Goal: Task Accomplishment & Management: Use online tool/utility

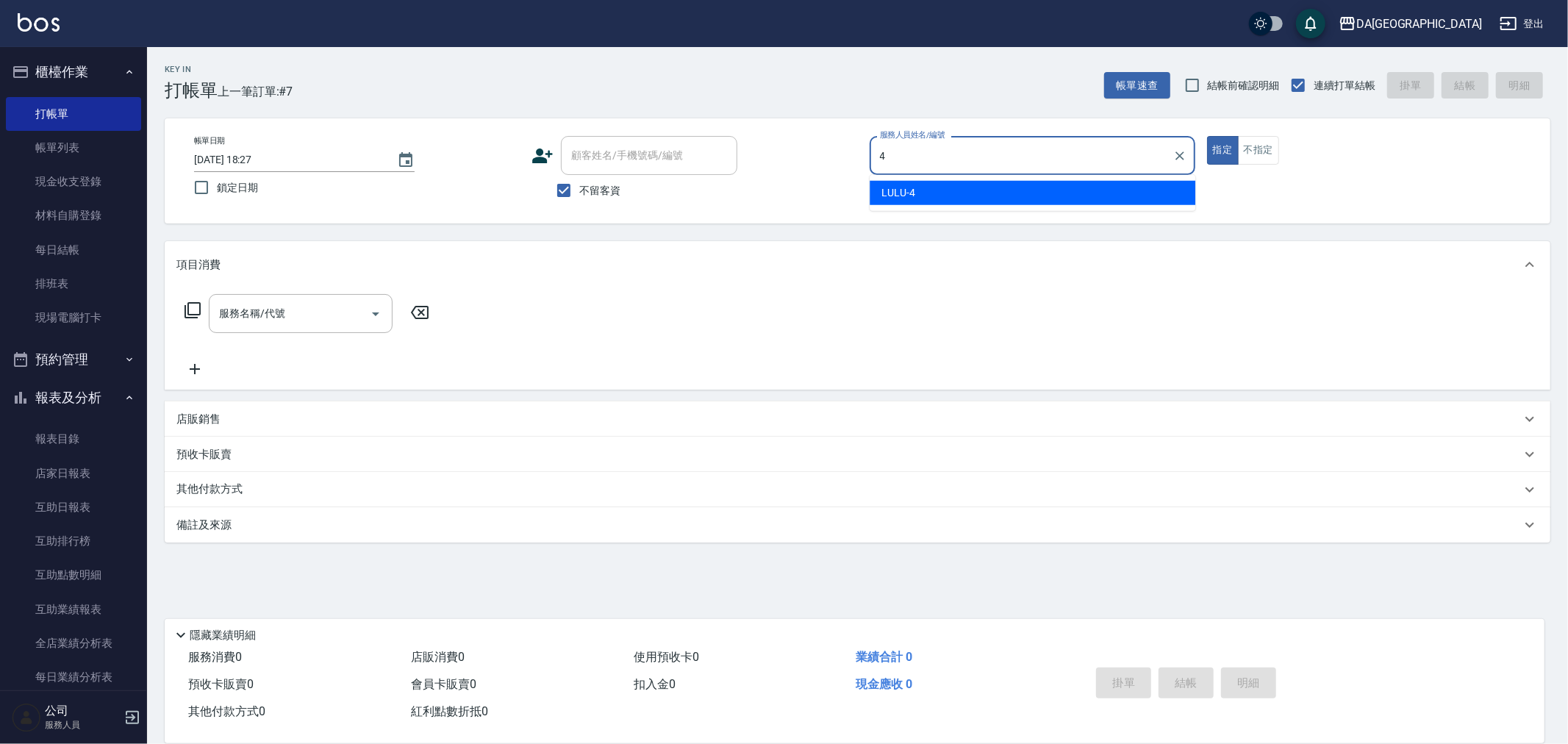
type input "LULU-4"
type button "true"
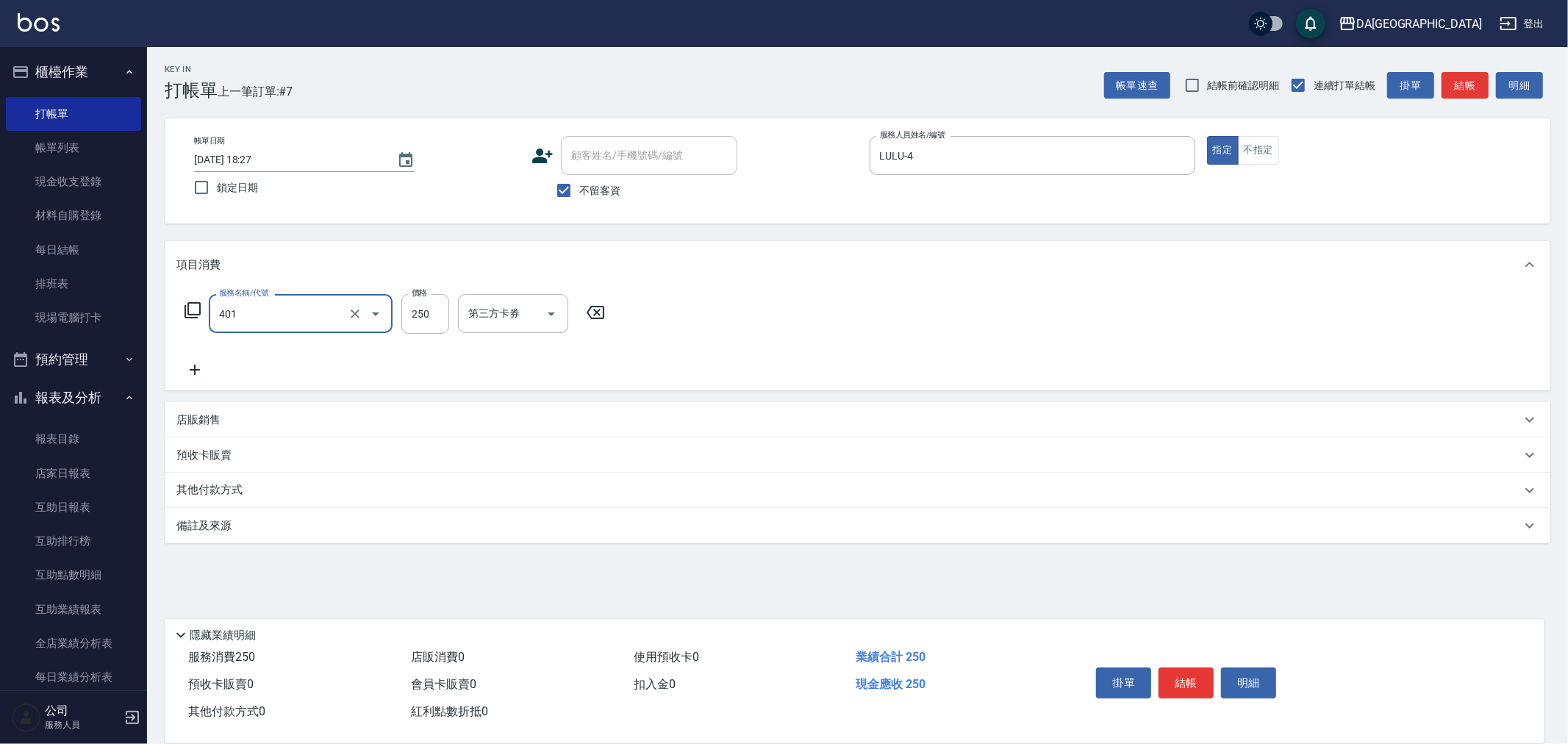
type input "剪髮(401)"
type input "400"
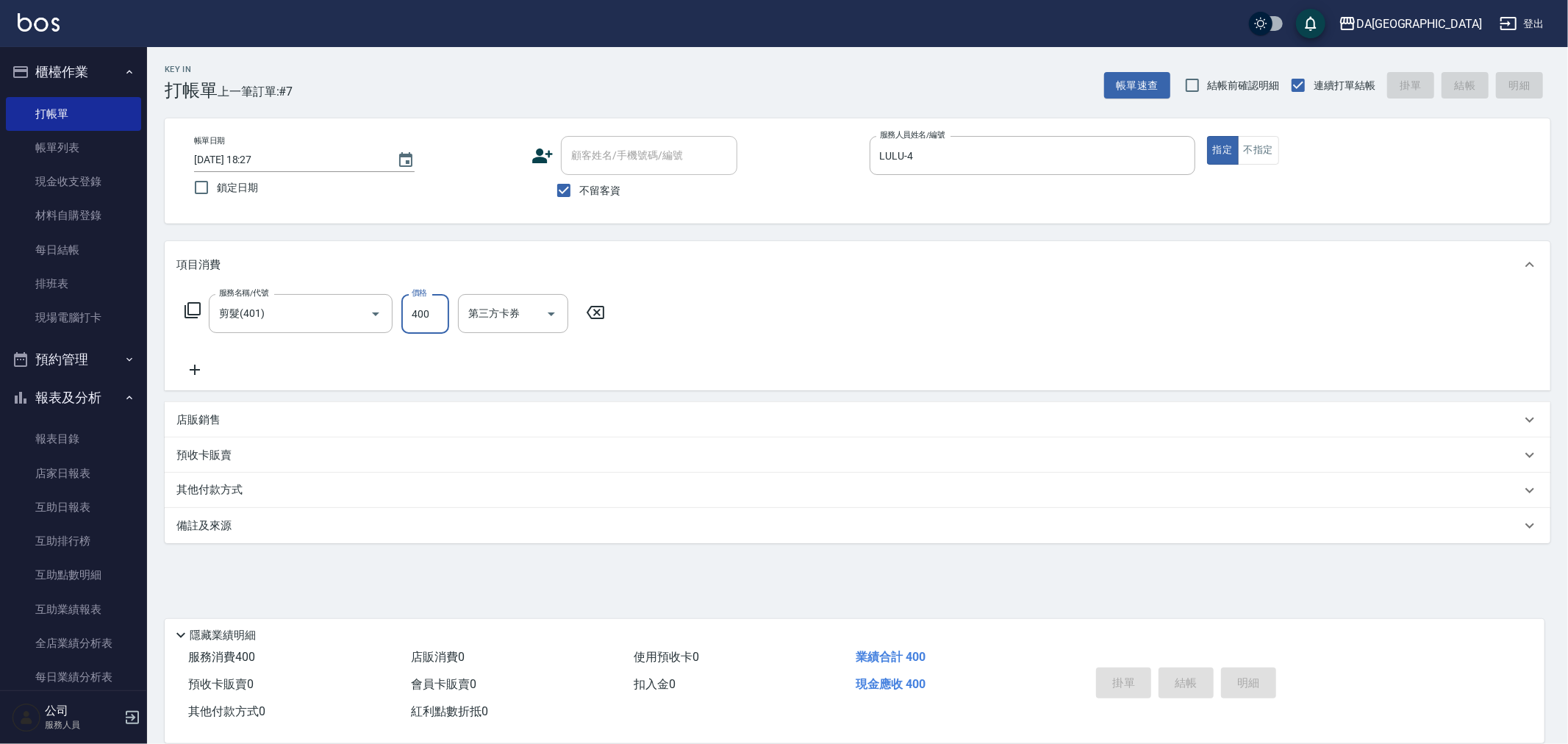
type input "[DATE] 20:04"
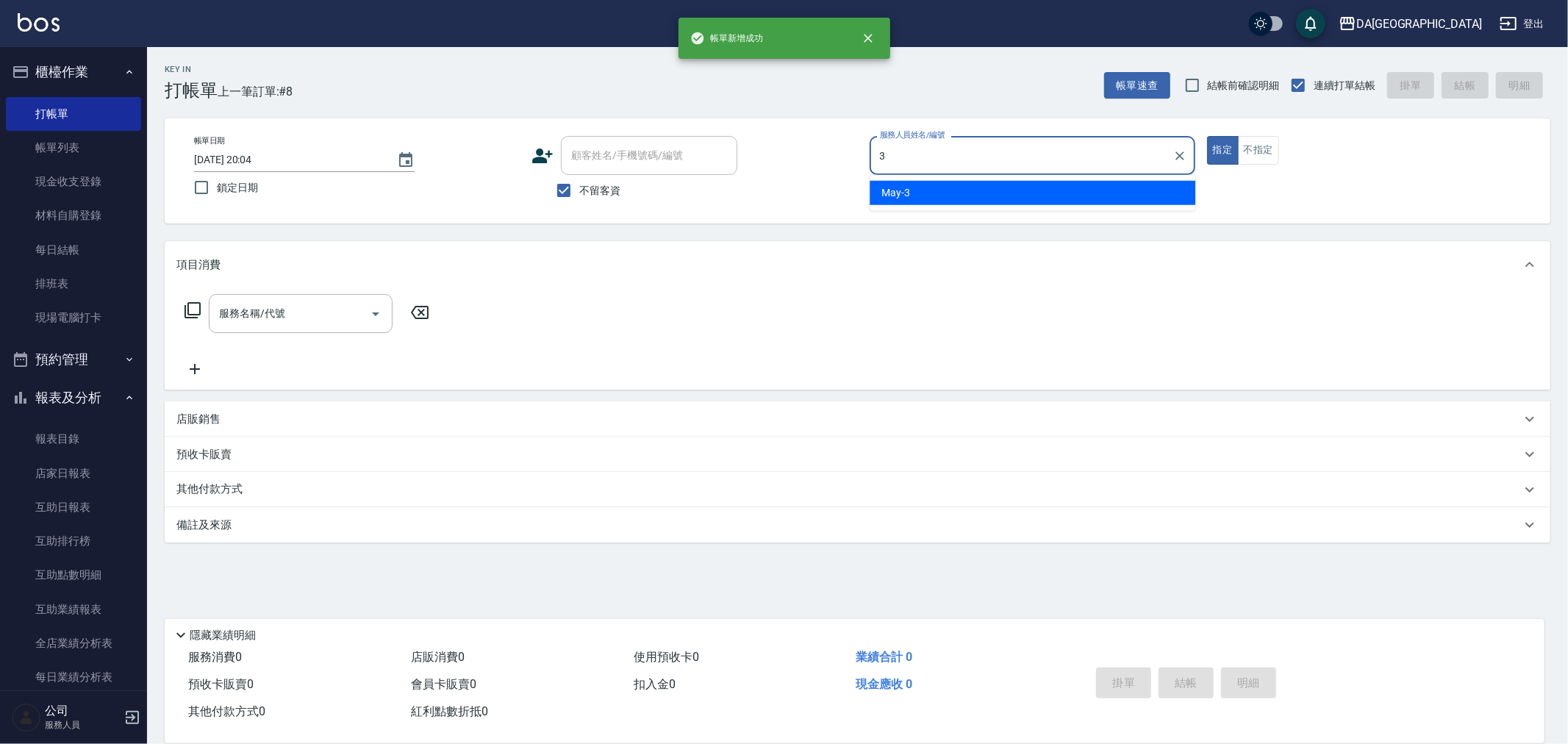
type input "May-3"
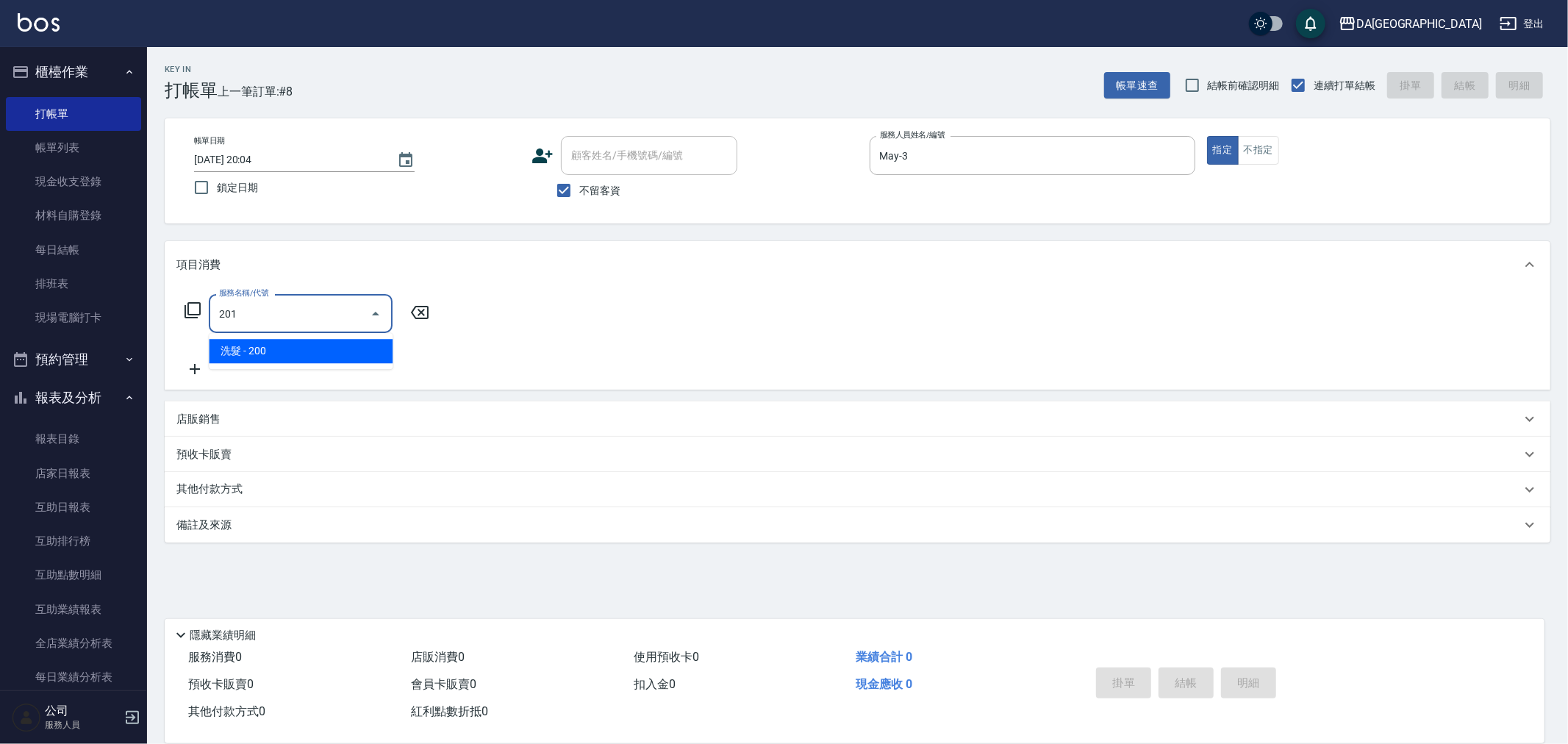
type input "洗髮(201)"
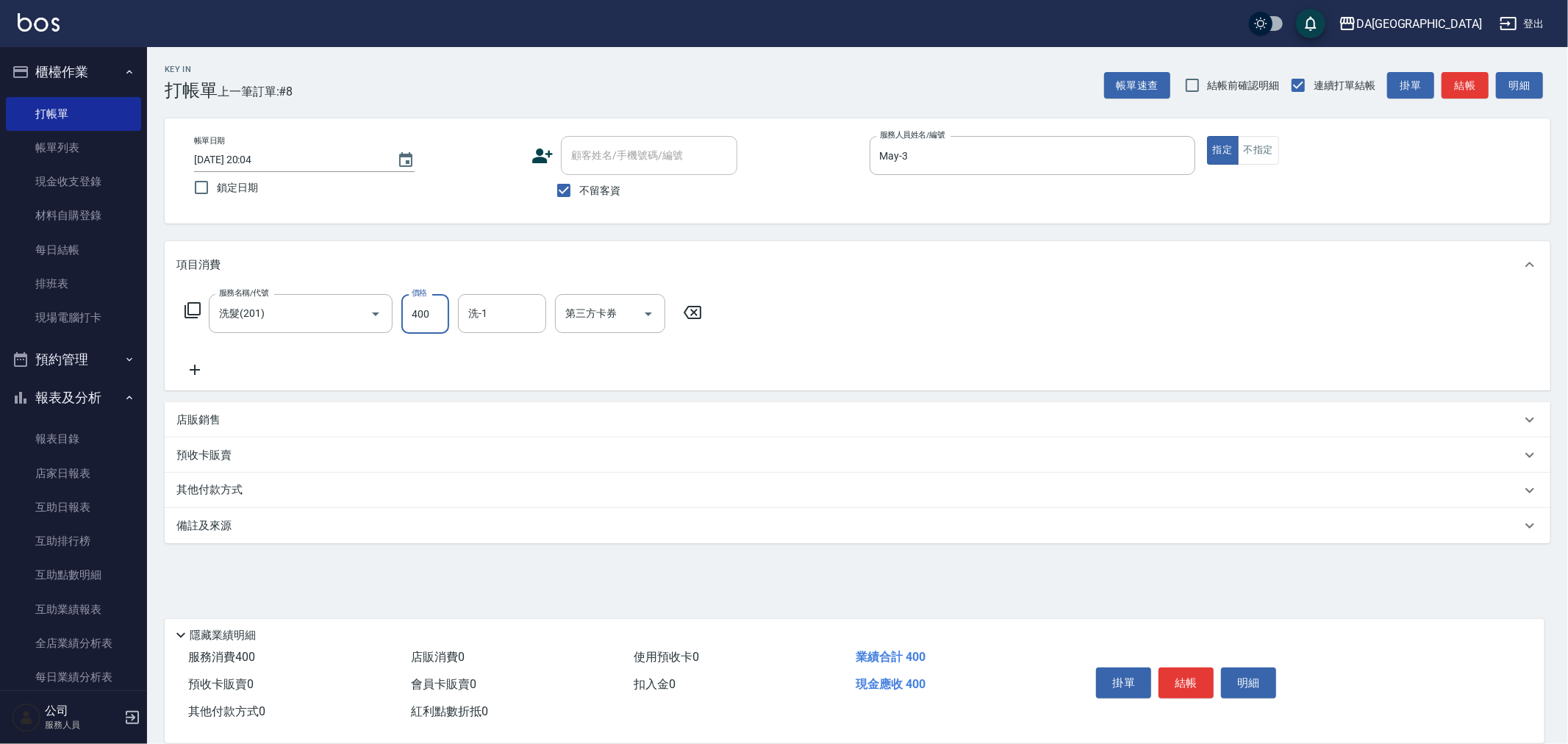
type input "400"
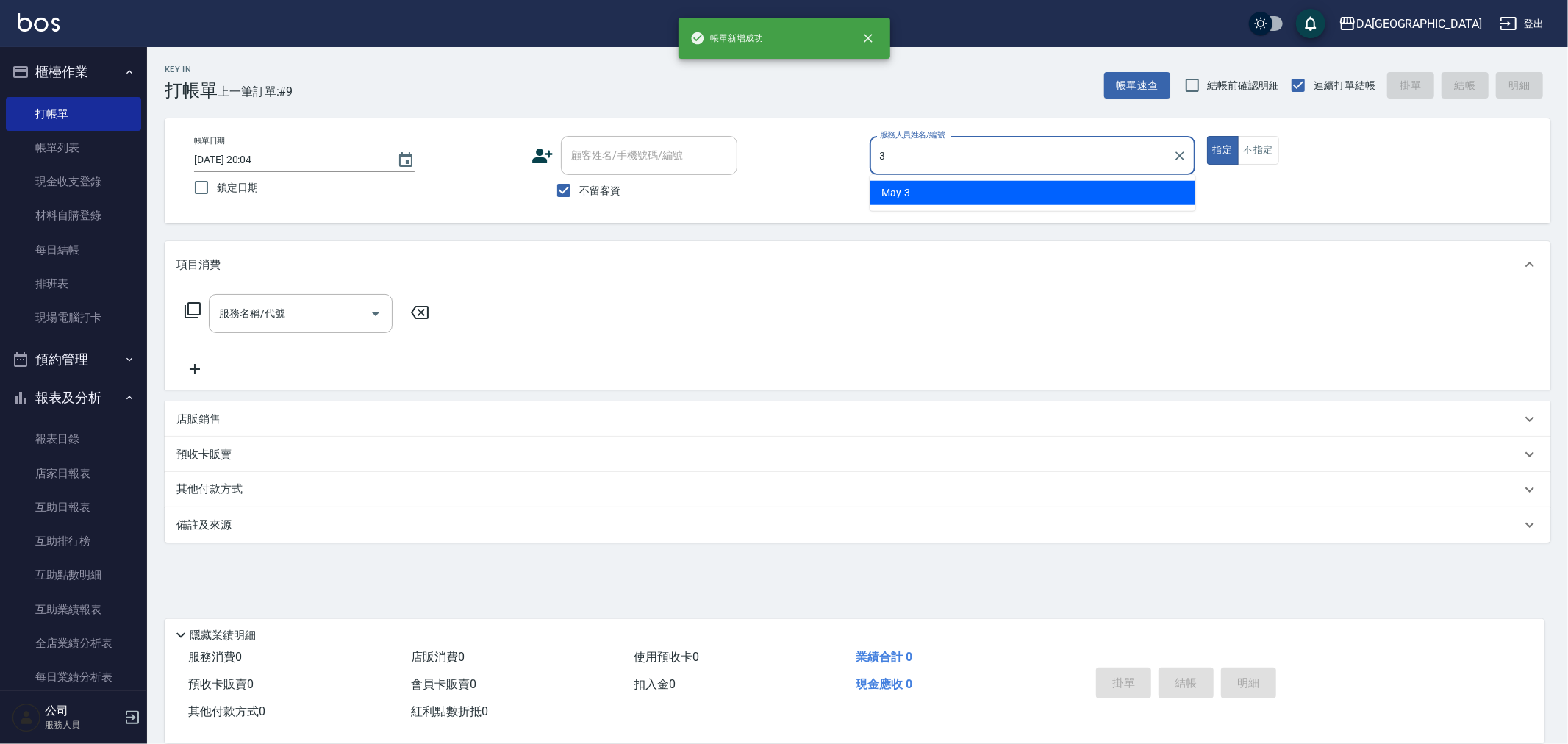
type input "May-3"
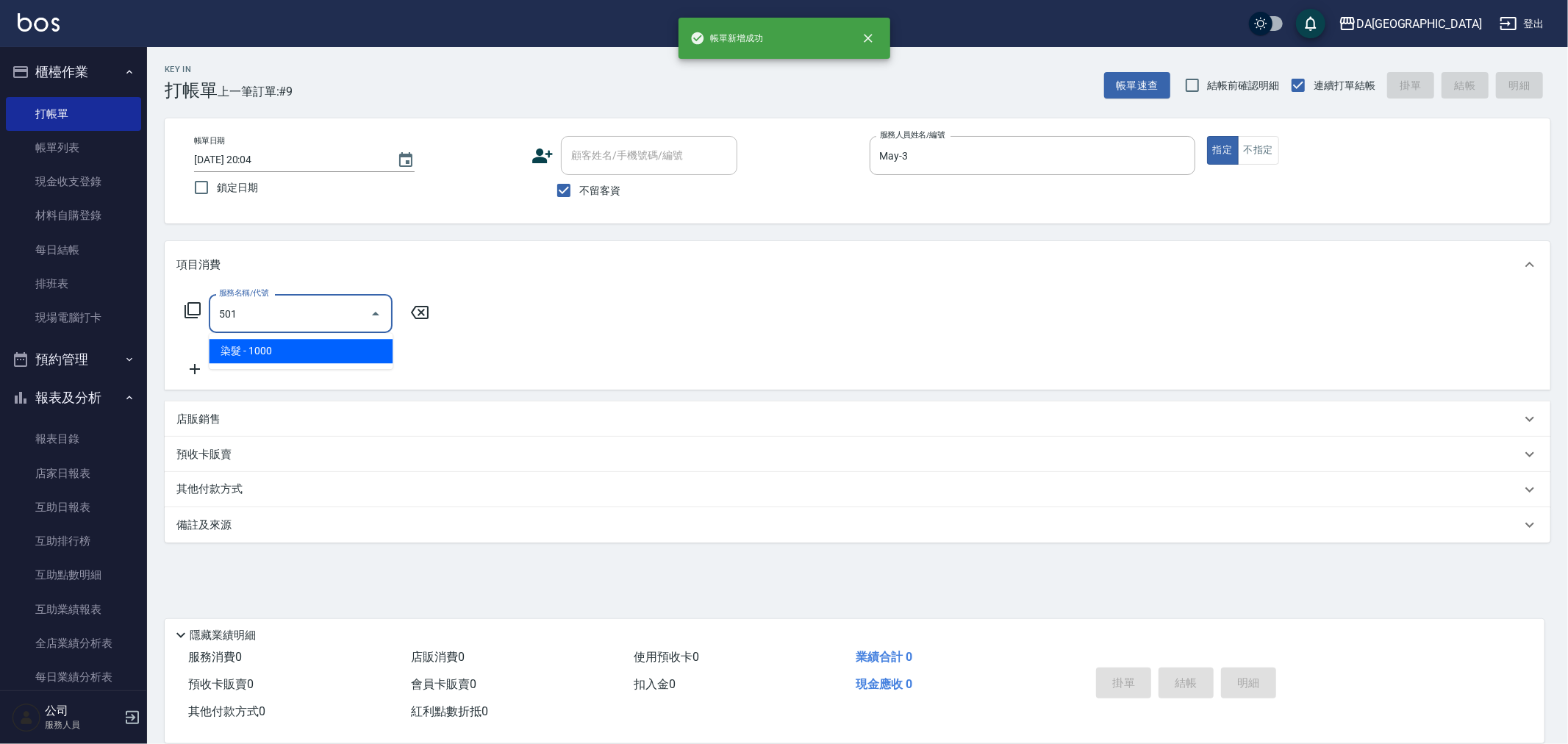
type input "染髮(501)"
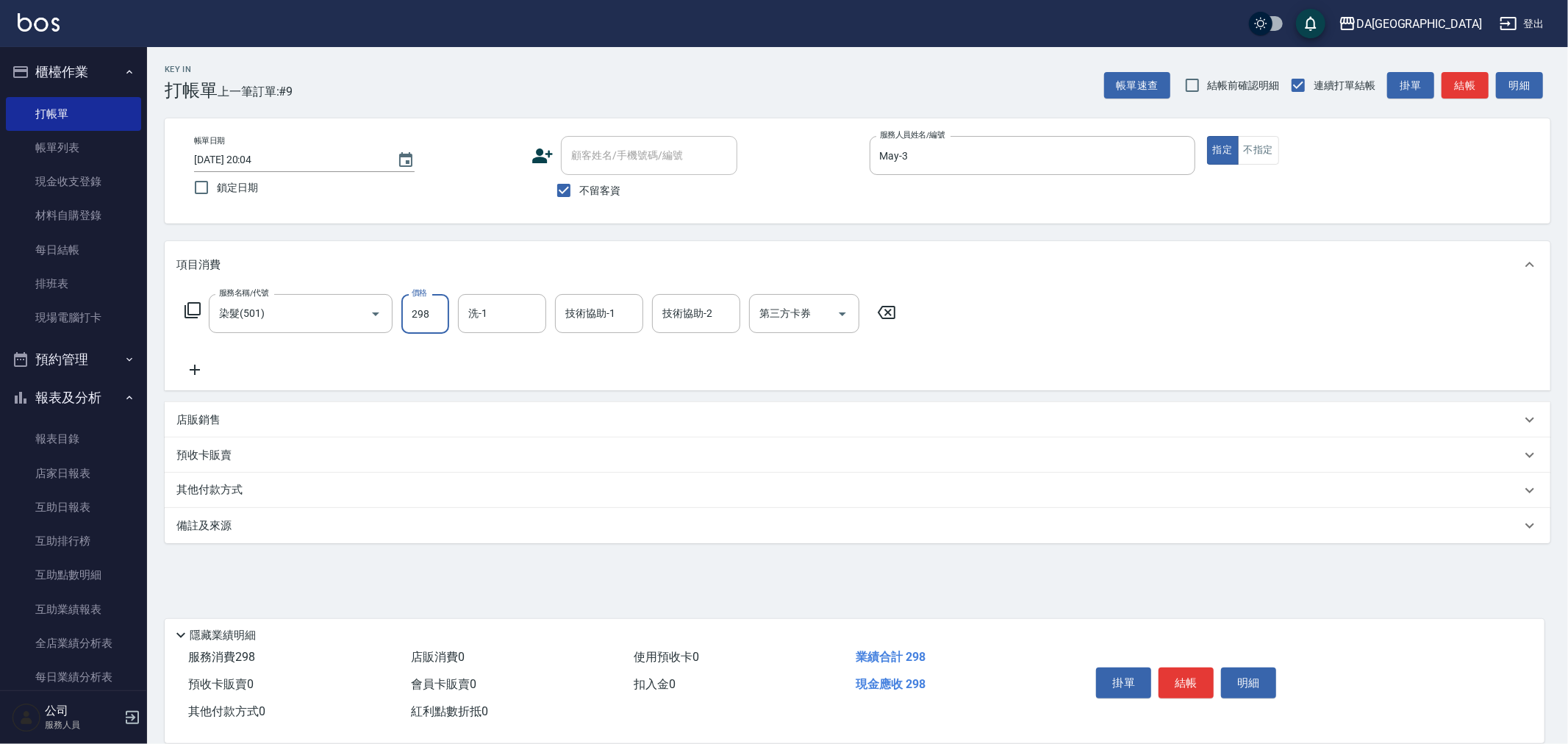
type input "2980"
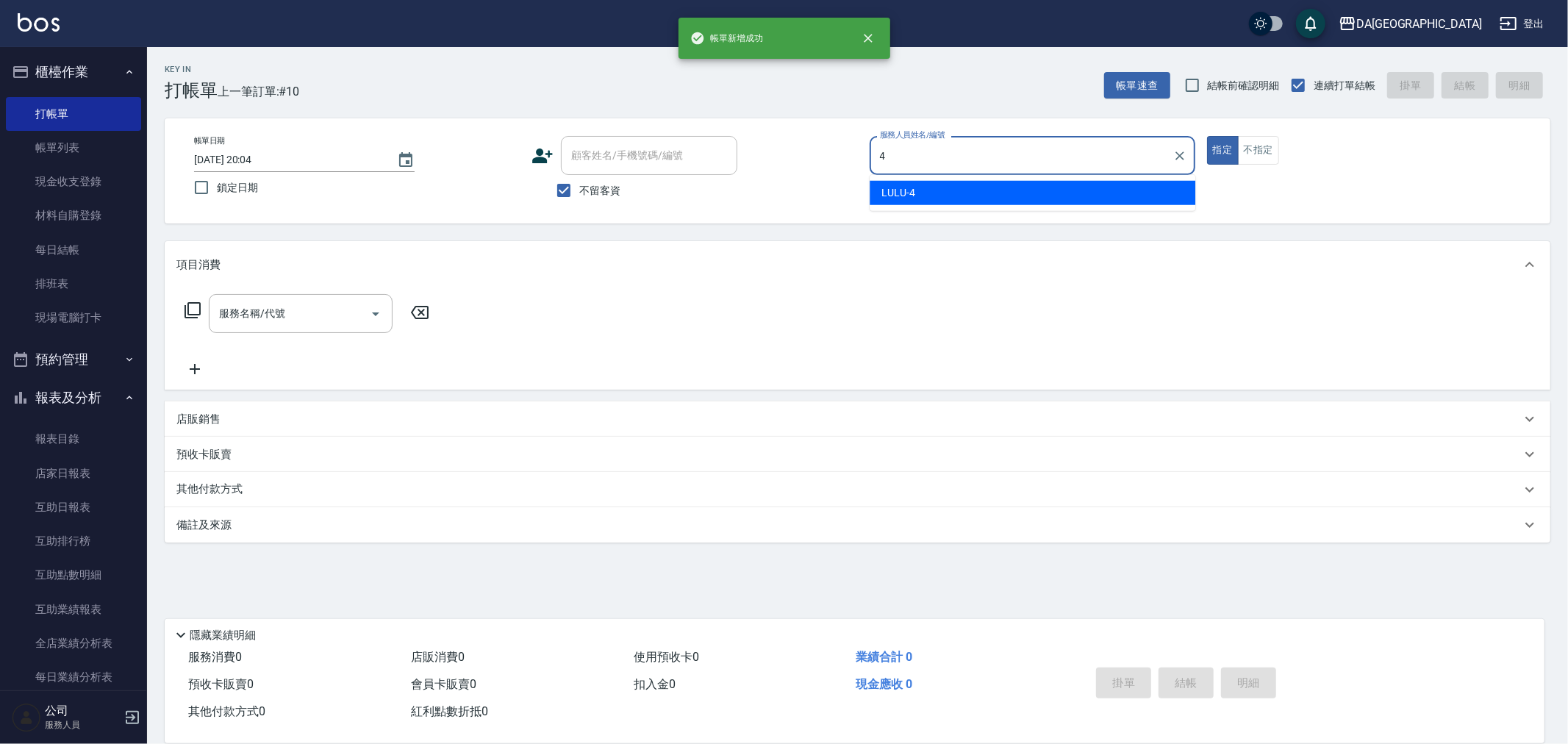
type input "LULU-4"
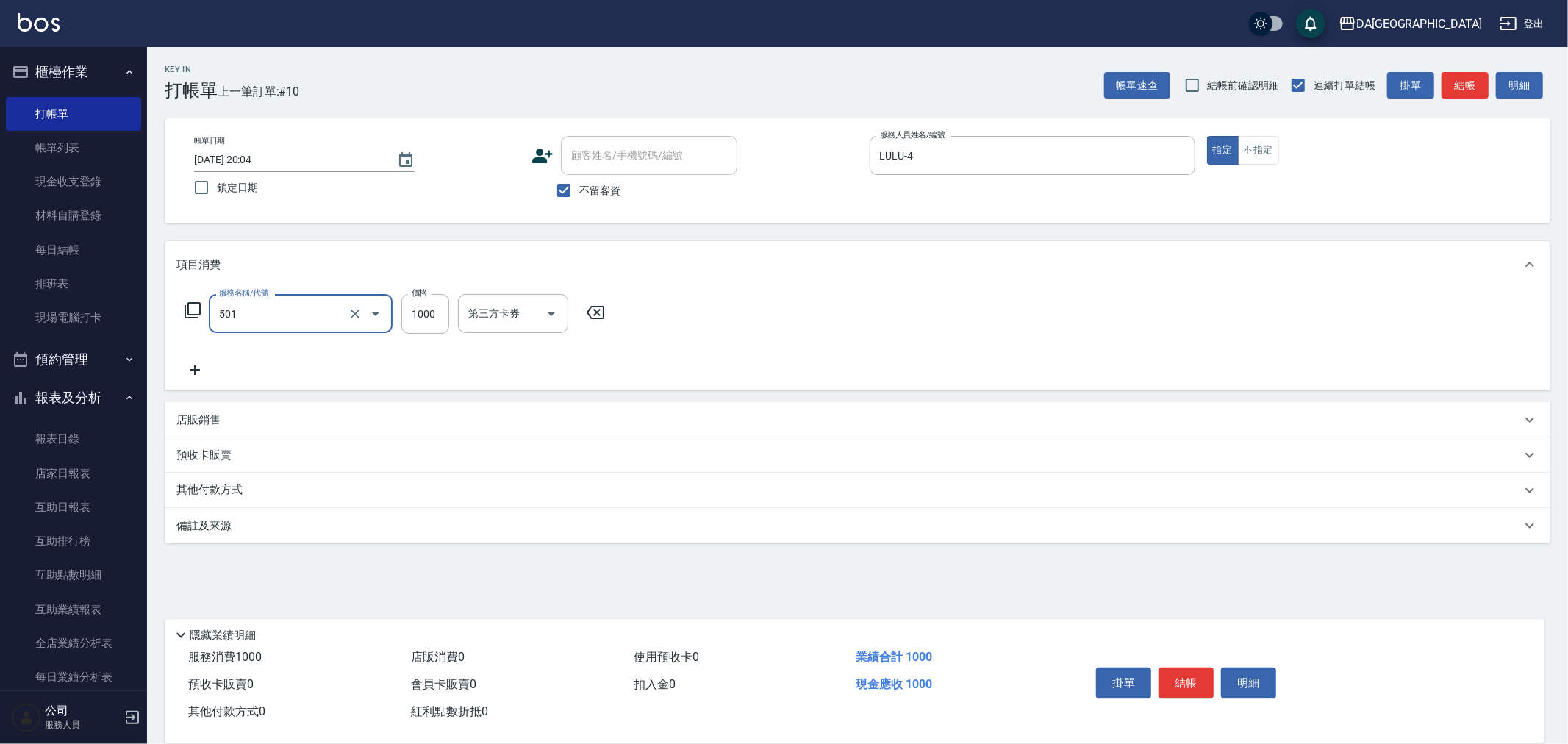
type input "染髮(501)"
type input "1500"
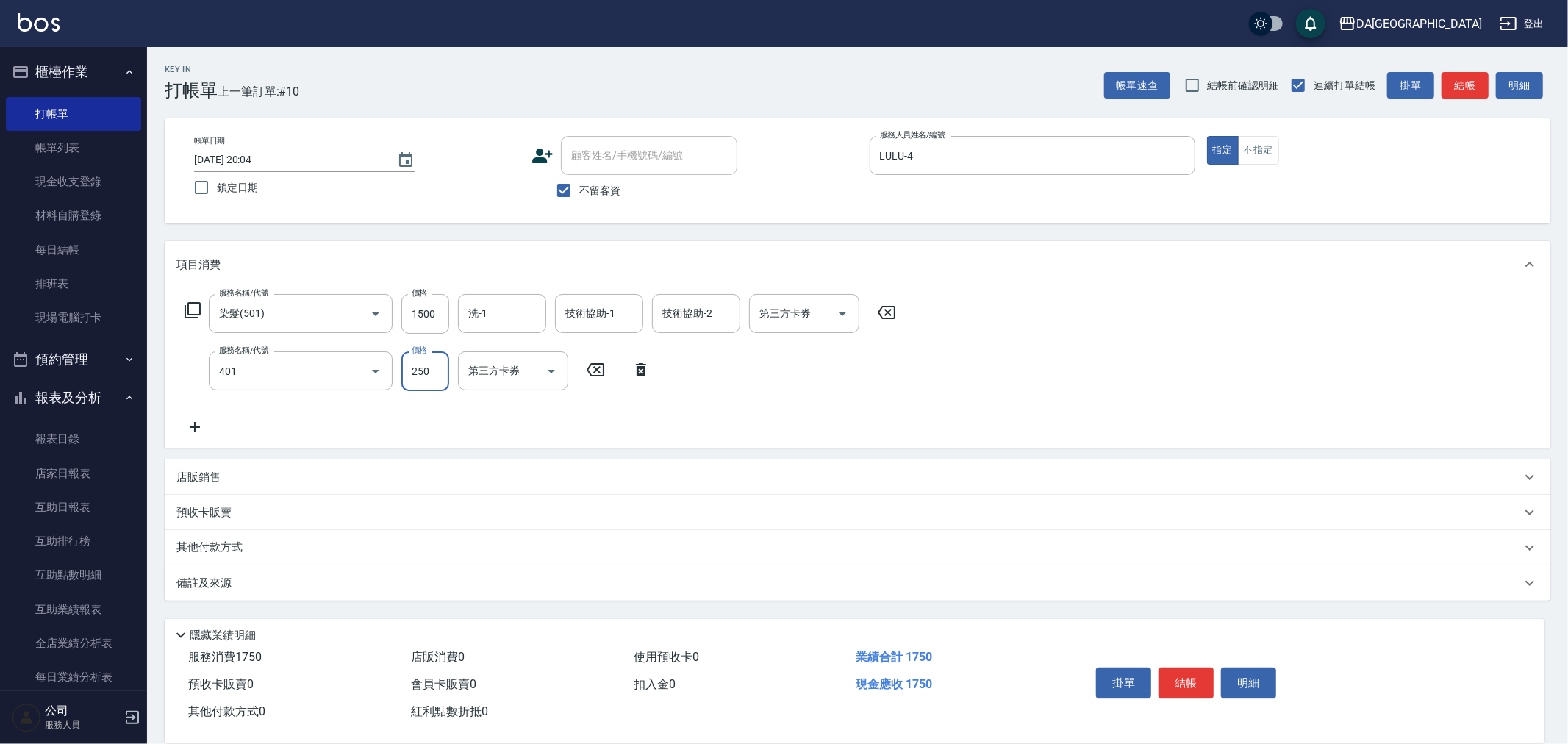
type input "剪髮(401)"
type input "400"
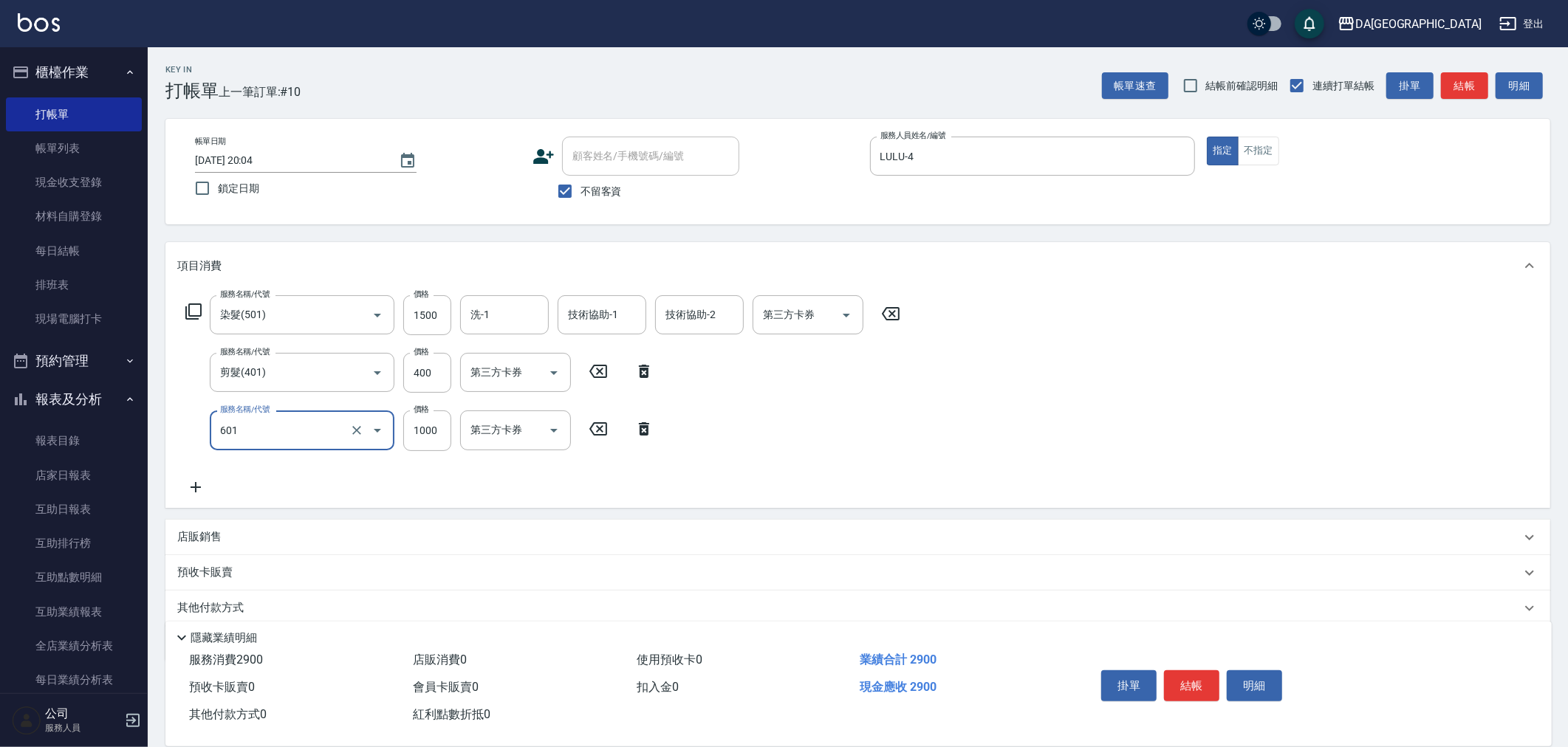
type input "自備護髮(1000上)(601)"
type input "1300"
click at [443, 322] on input "1500" at bounding box center [427, 315] width 48 height 40
type input "1599"
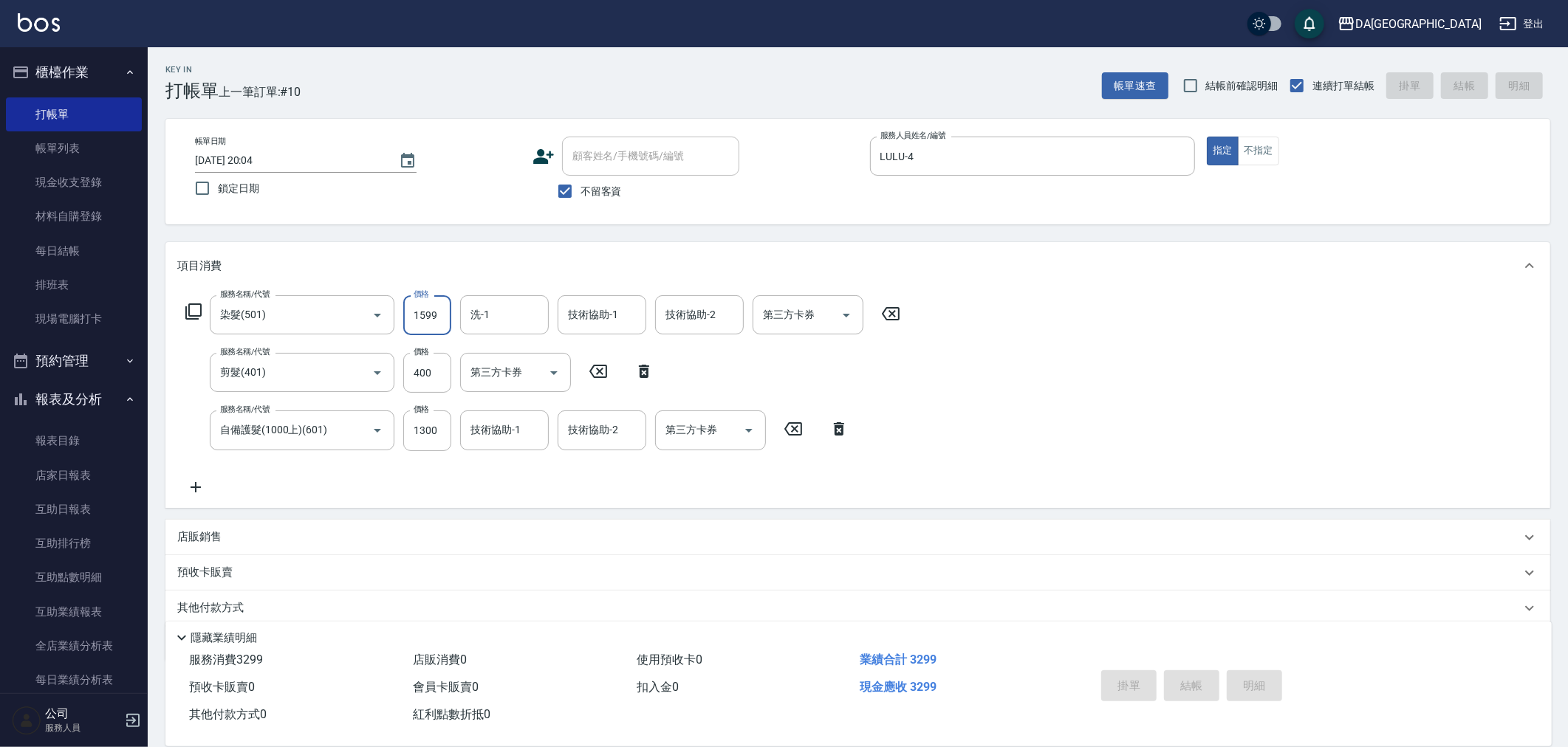
type input "[DATE] 20:05"
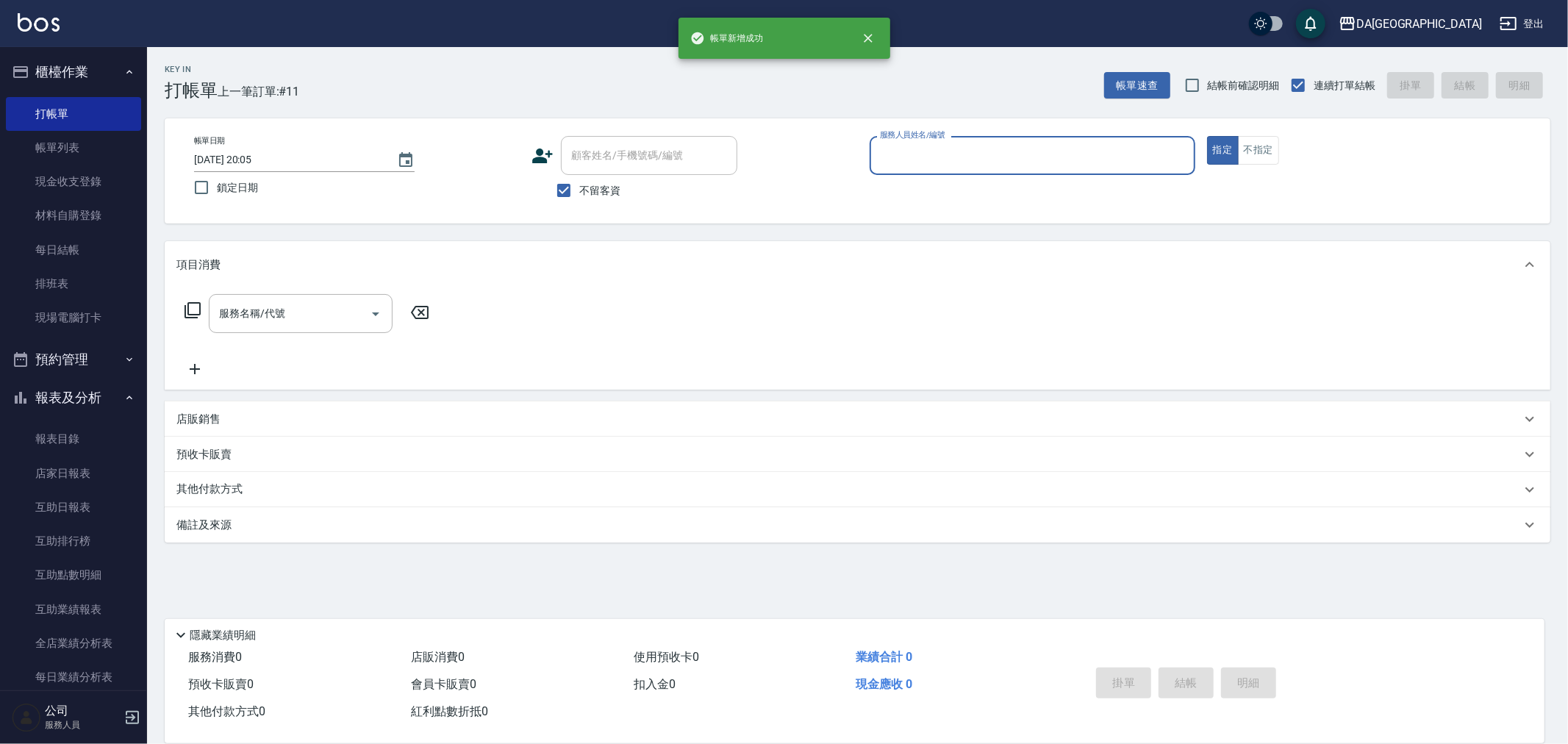
drag, startPoint x: 54, startPoint y: 147, endPoint x: 532, endPoint y: 462, distance: 572.5
click at [54, 148] on link "帳單列表" at bounding box center [74, 148] width 136 height 34
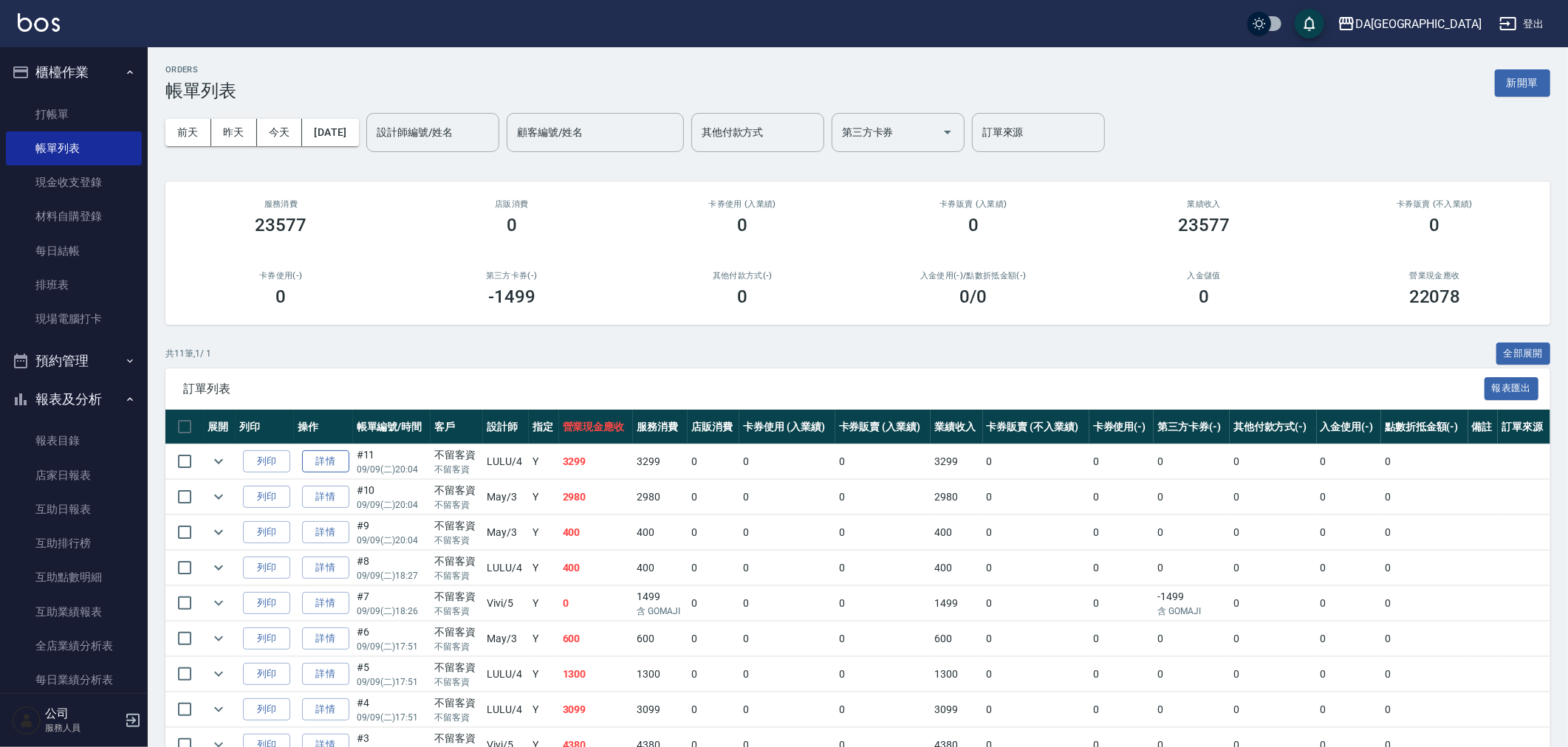
click at [312, 453] on link "詳情" at bounding box center [326, 462] width 47 height 23
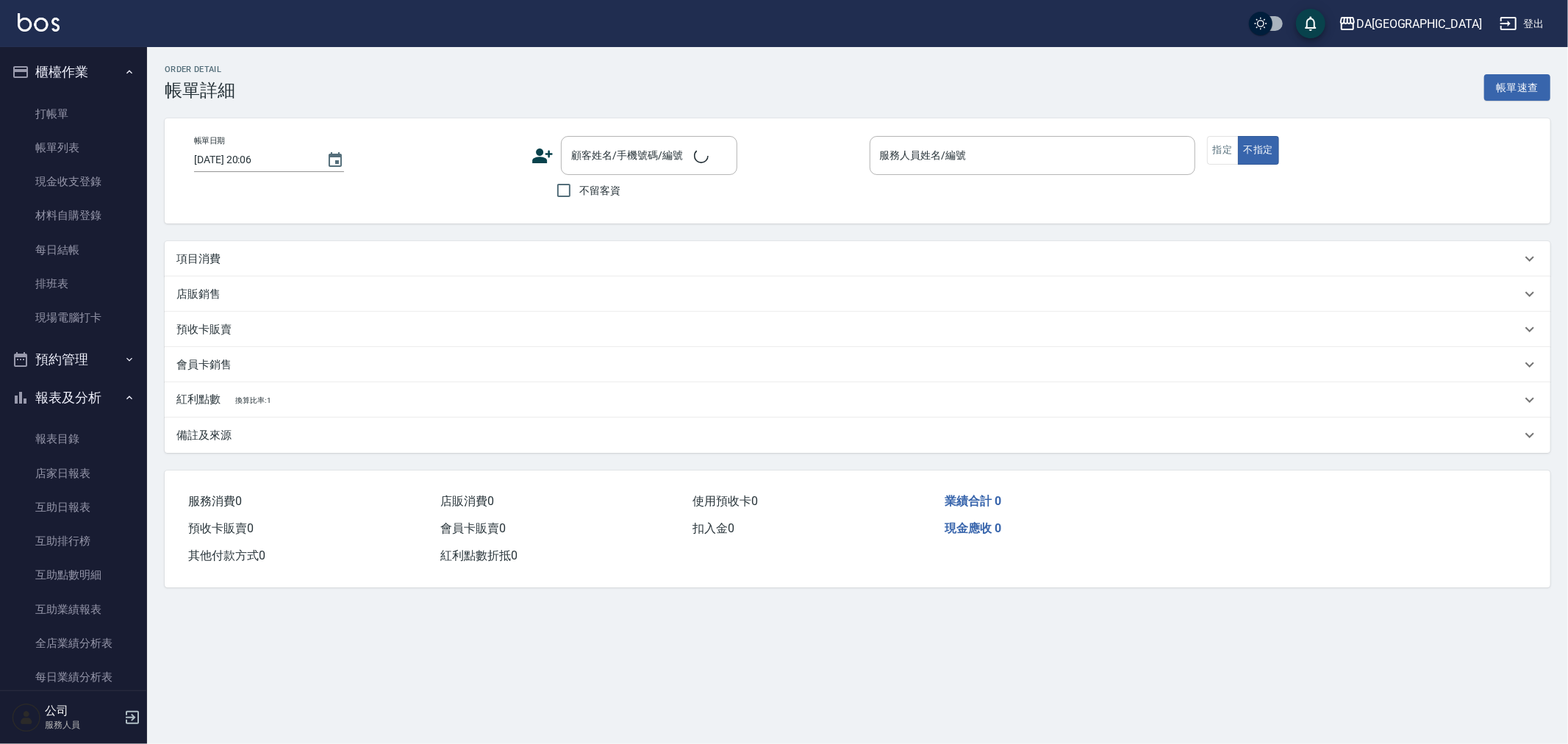
type input "[DATE] 20:04"
checkbox input "true"
type input "LULU-4"
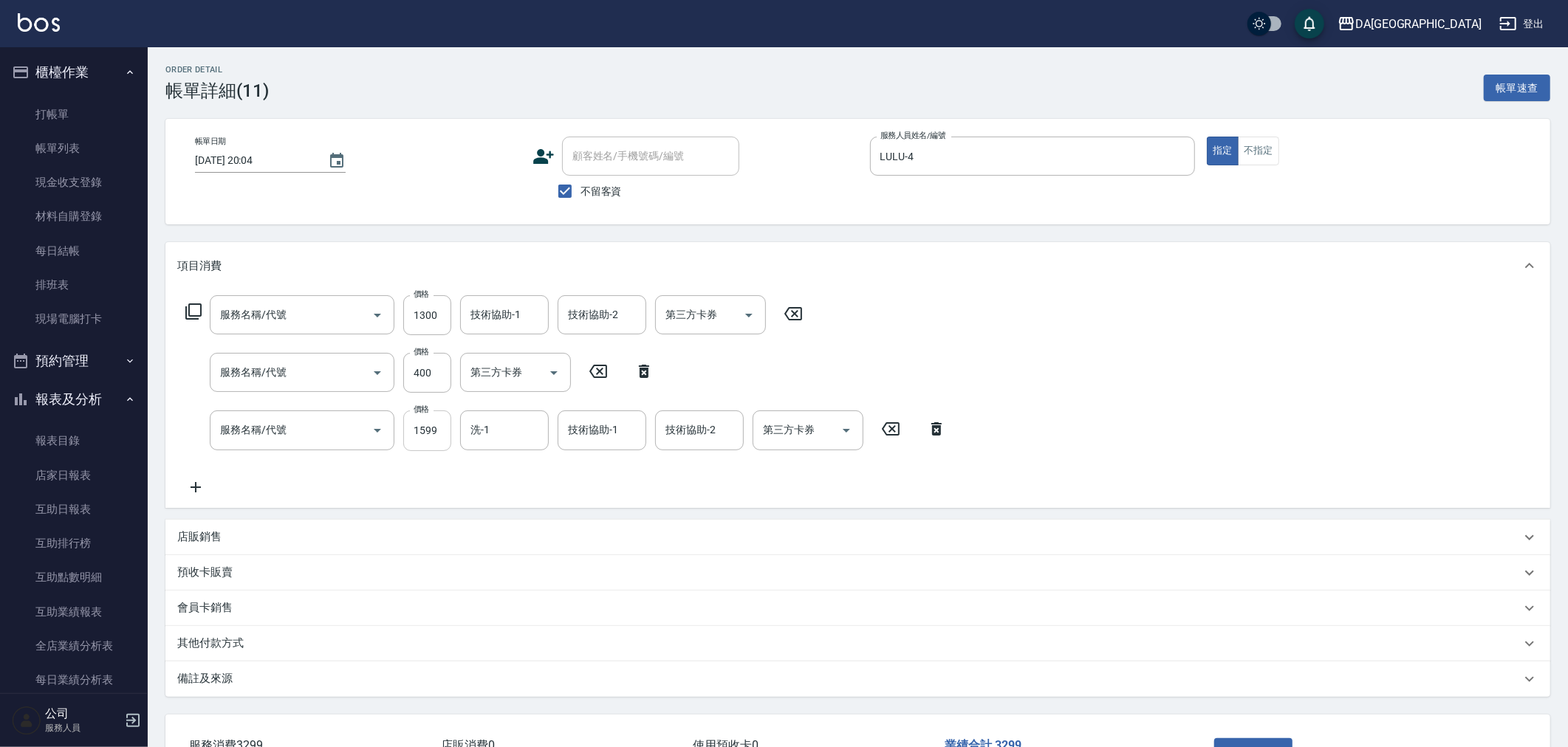
type input "自備護髮(1000上)(601)"
type input "剪髮(401)"
type input "染髮(501)"
click at [424, 433] on input "1599" at bounding box center [427, 430] width 48 height 40
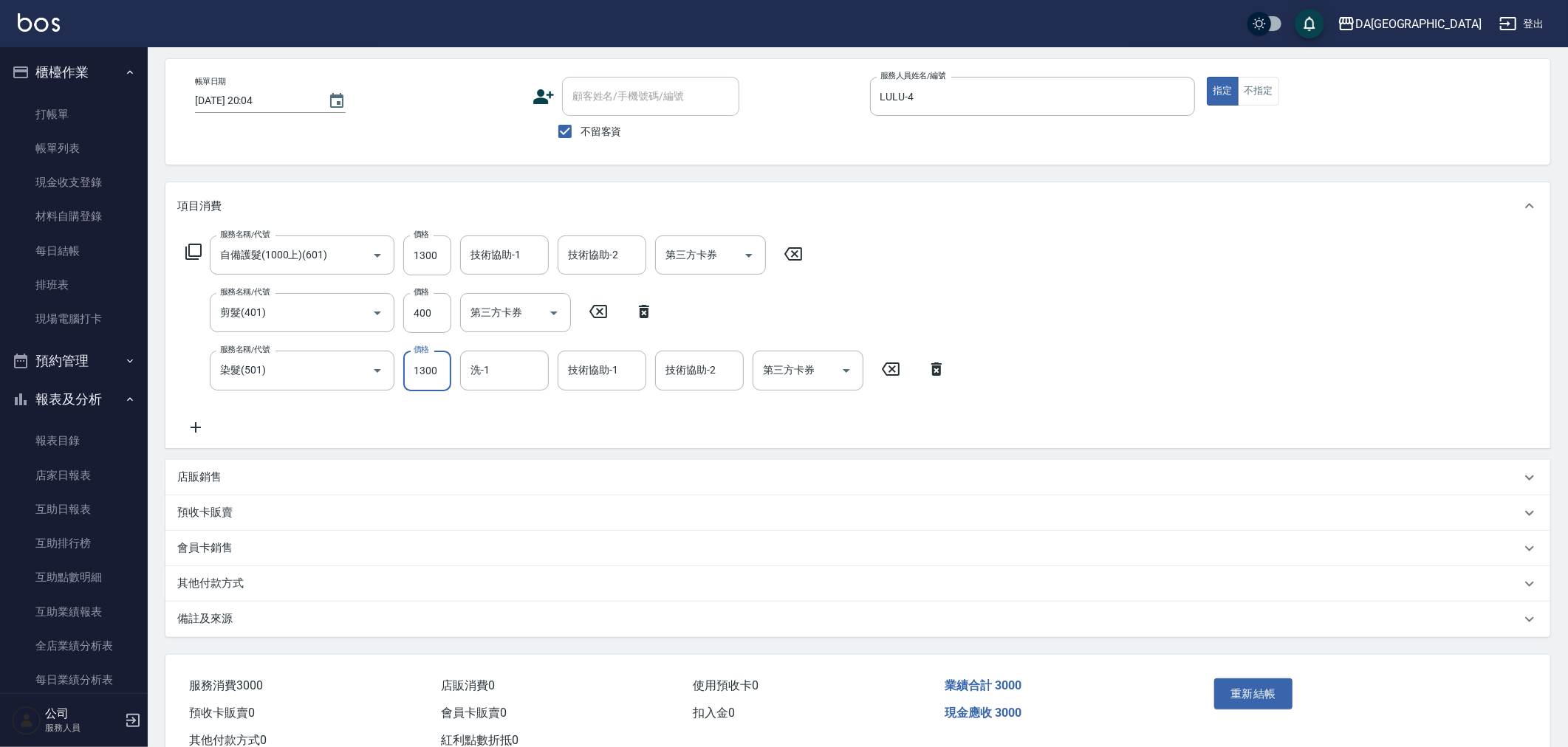
scroll to position [106, 0]
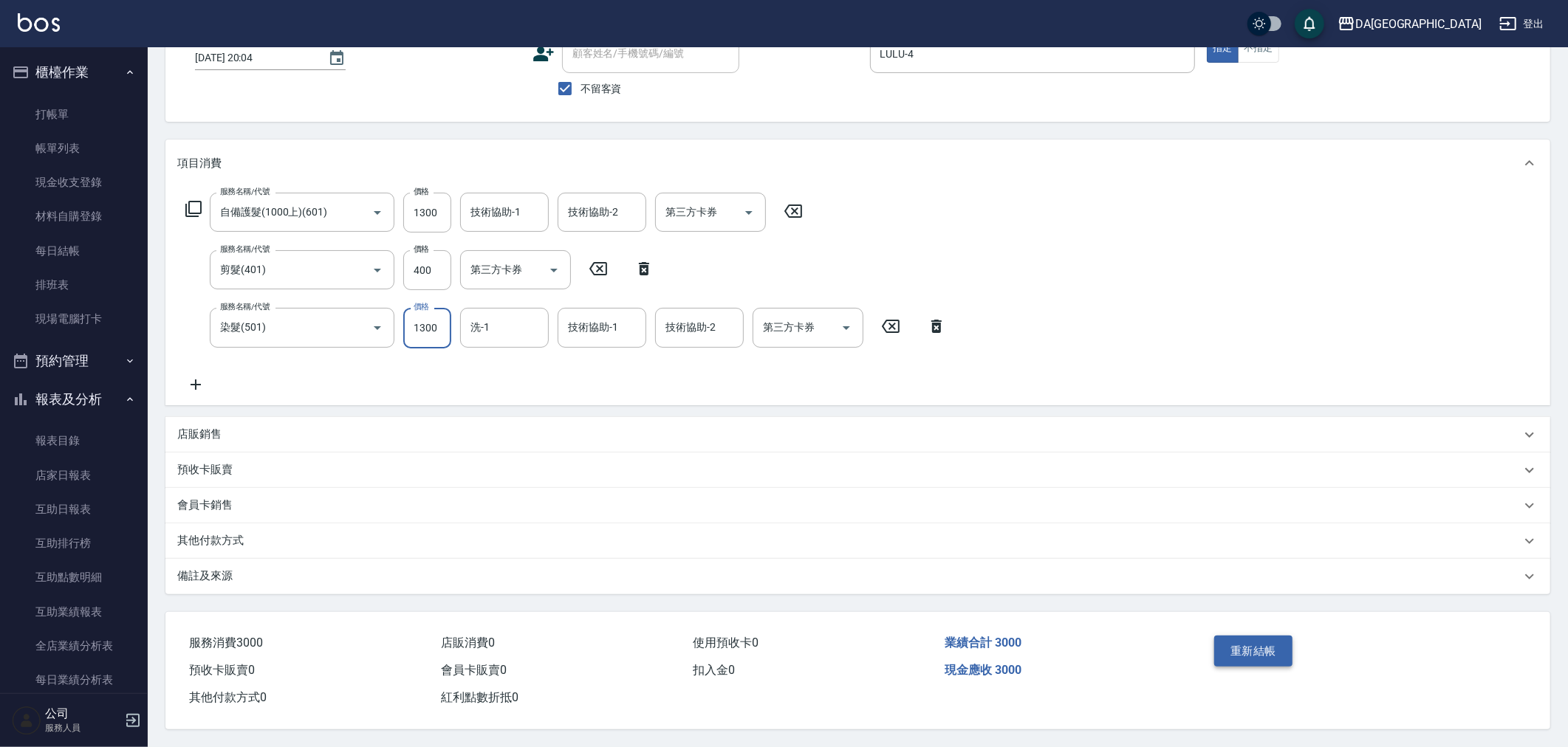
type input "1300"
click at [1244, 658] on button "重新結帳" at bounding box center [1254, 651] width 78 height 31
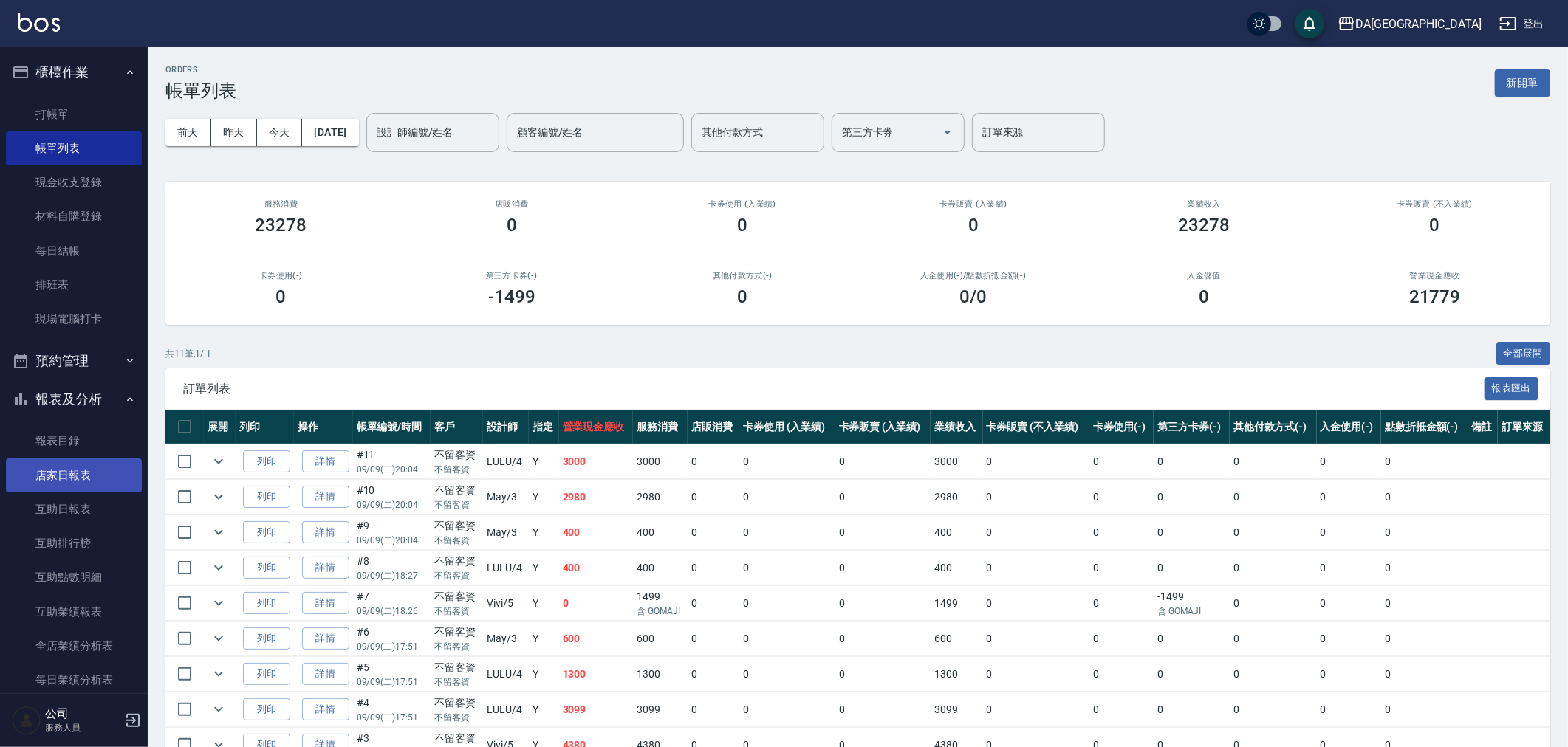
click at [96, 479] on link "店家日報表" at bounding box center [74, 475] width 136 height 34
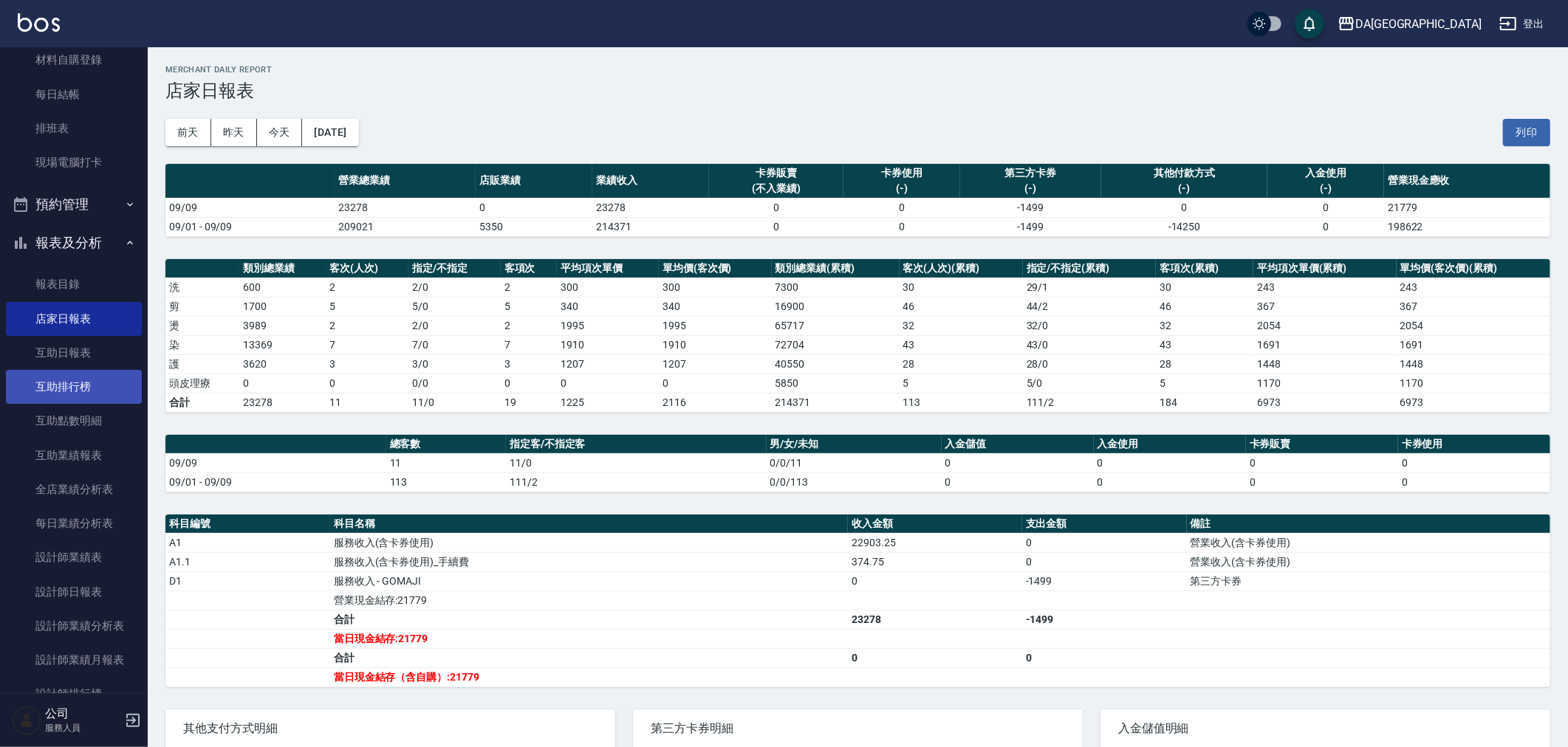
scroll to position [328, 0]
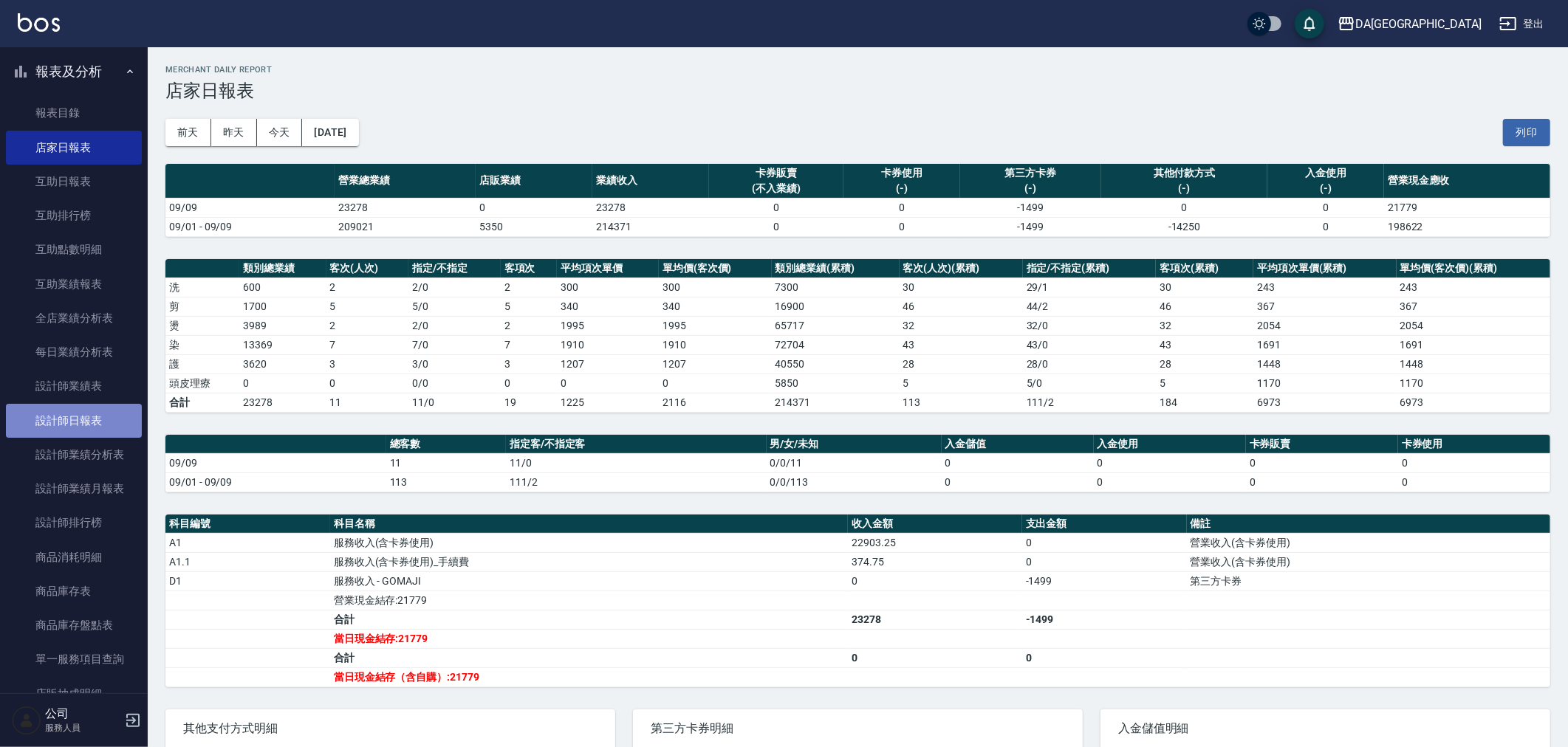
click at [101, 422] on link "設計師日報表" at bounding box center [74, 421] width 136 height 34
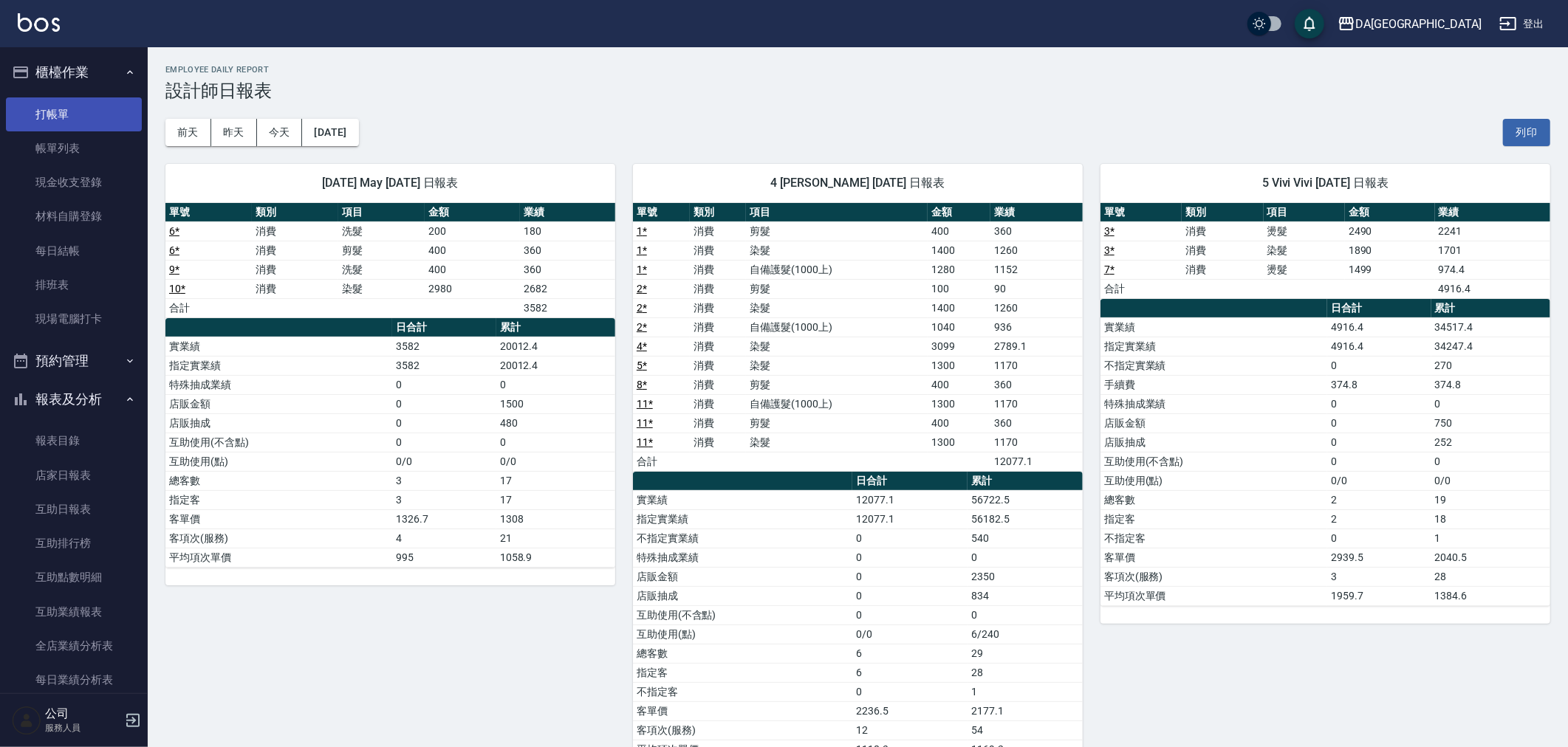
click at [90, 115] on link "打帳單" at bounding box center [74, 114] width 136 height 34
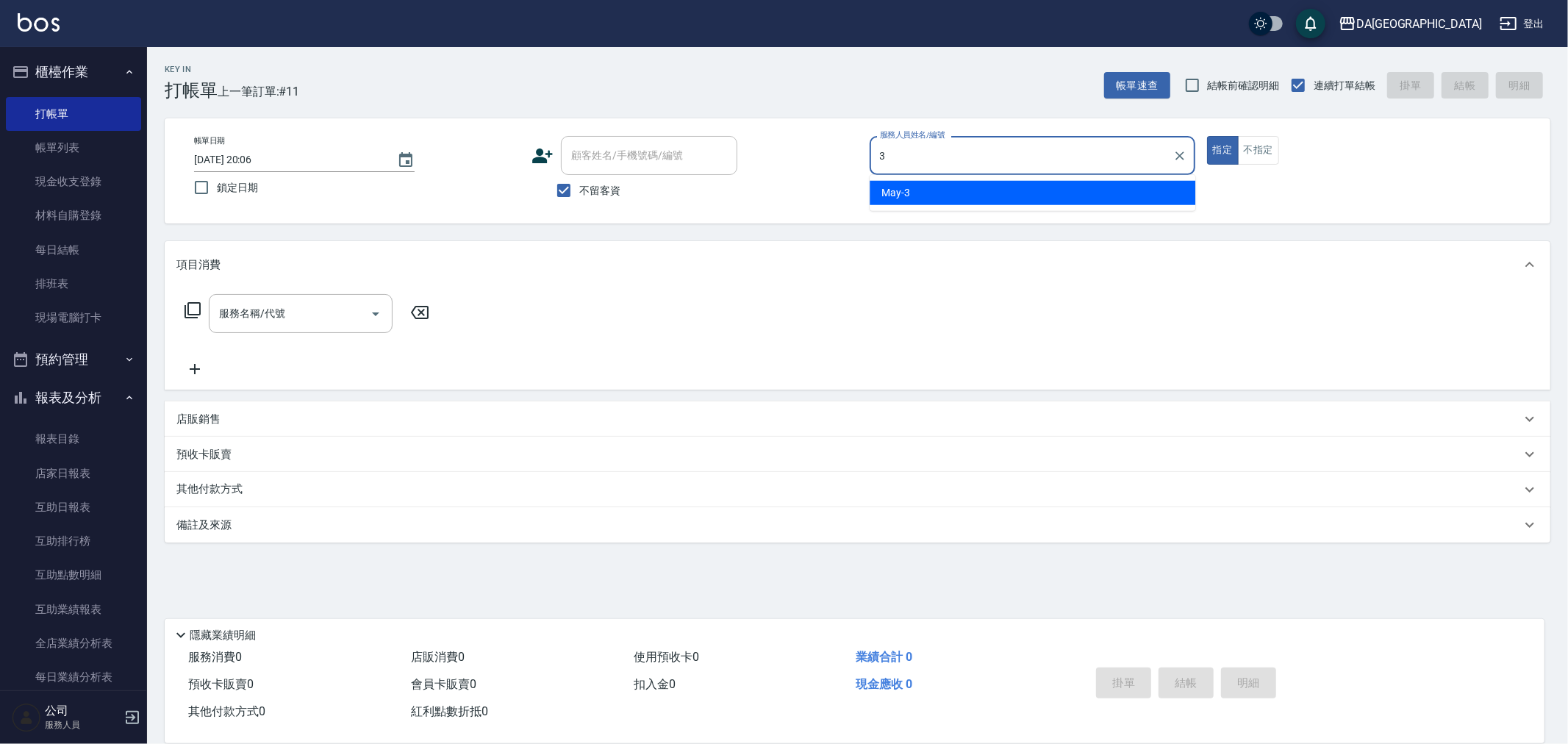
type input "May-3"
type button "true"
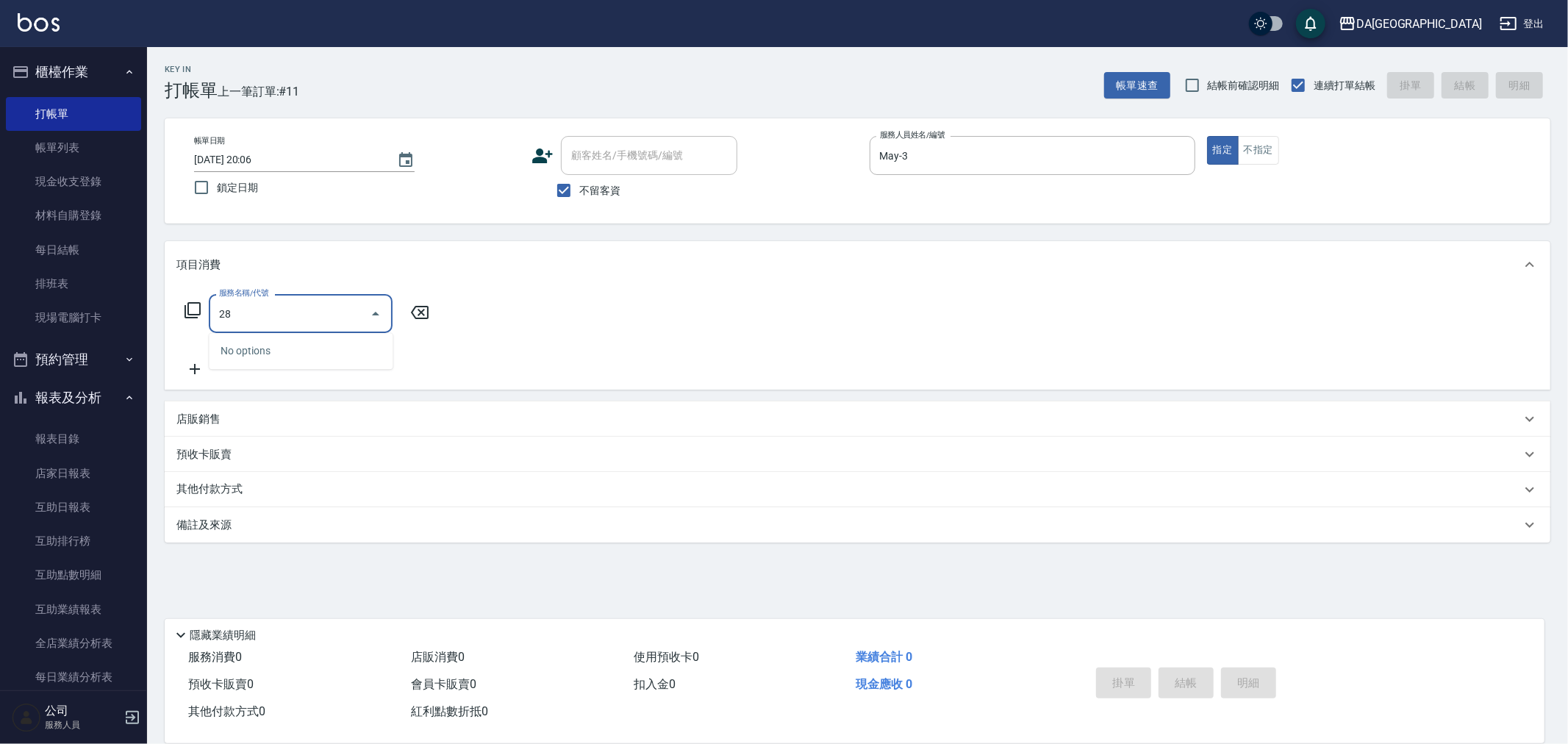
type input "2"
type input "染髮(501)"
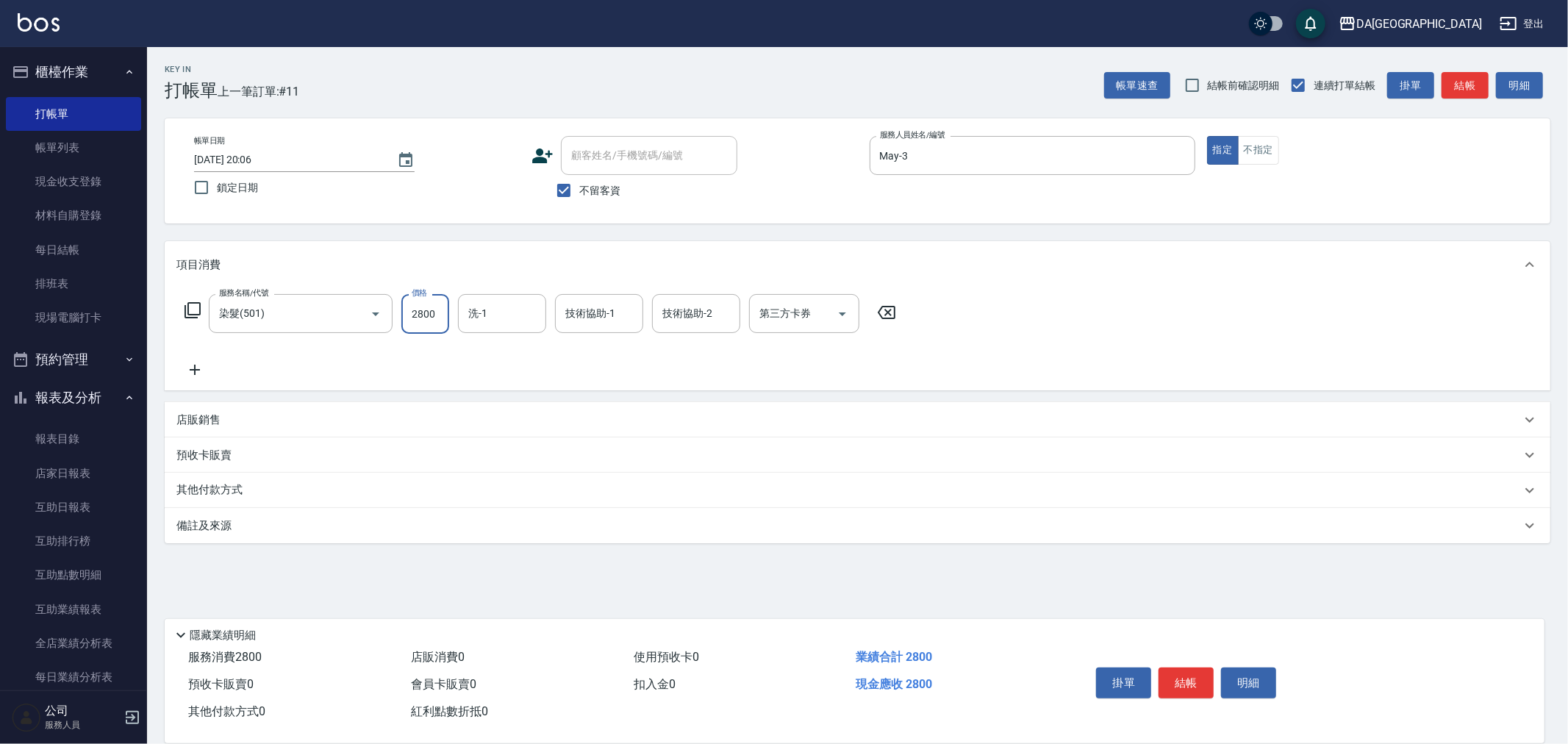
type input "2800"
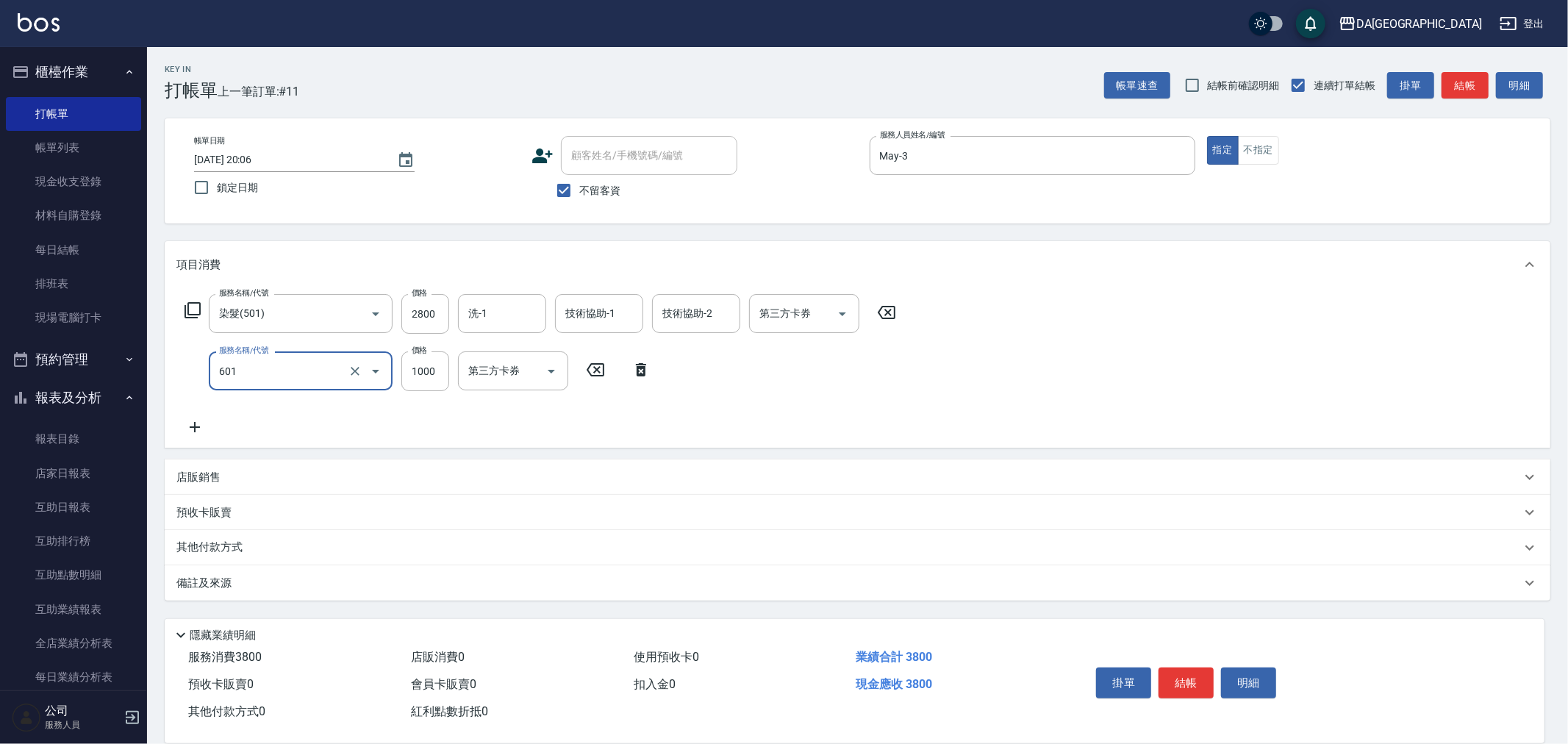
type input "自備護髮(1000上)(601)"
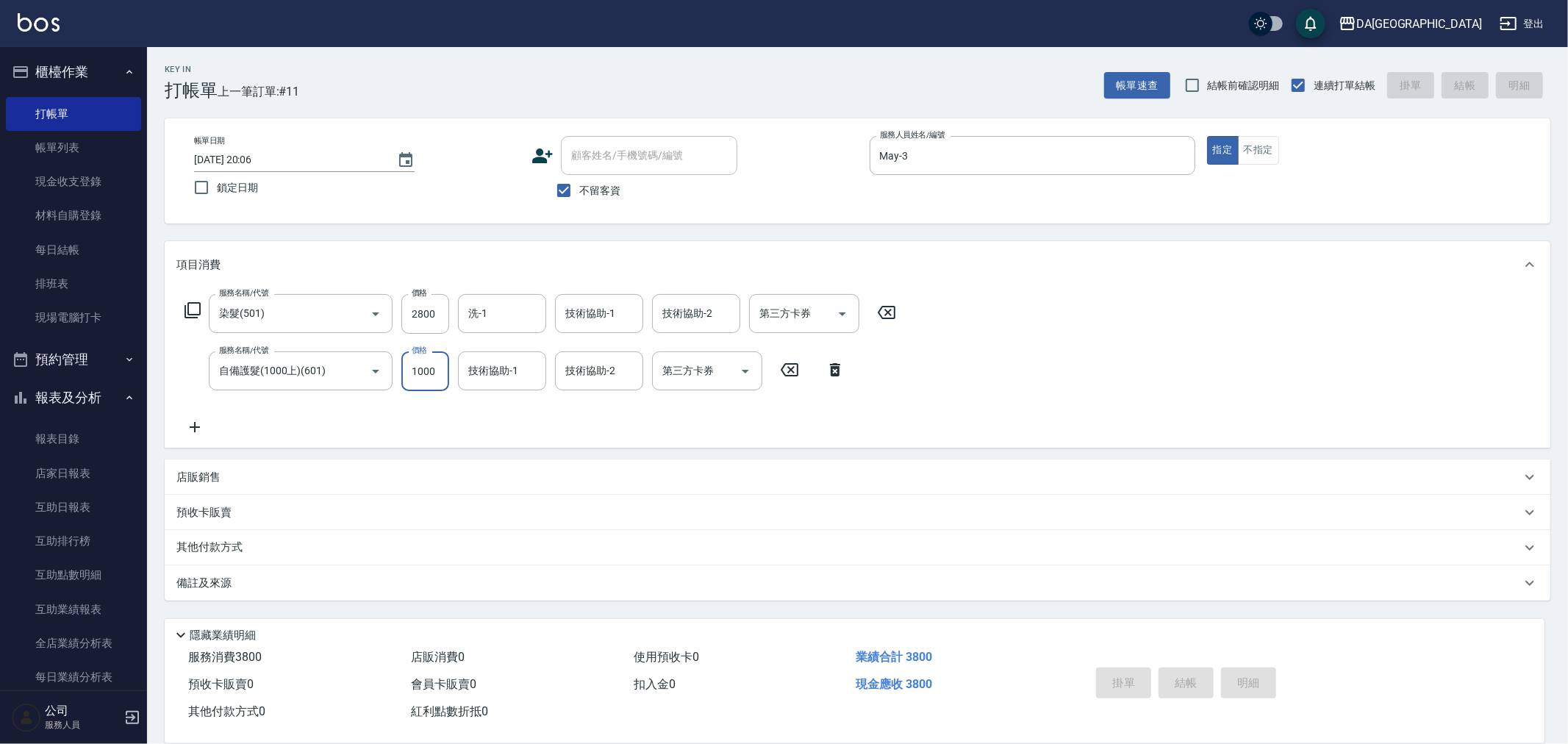
type input "[DATE] 20:38"
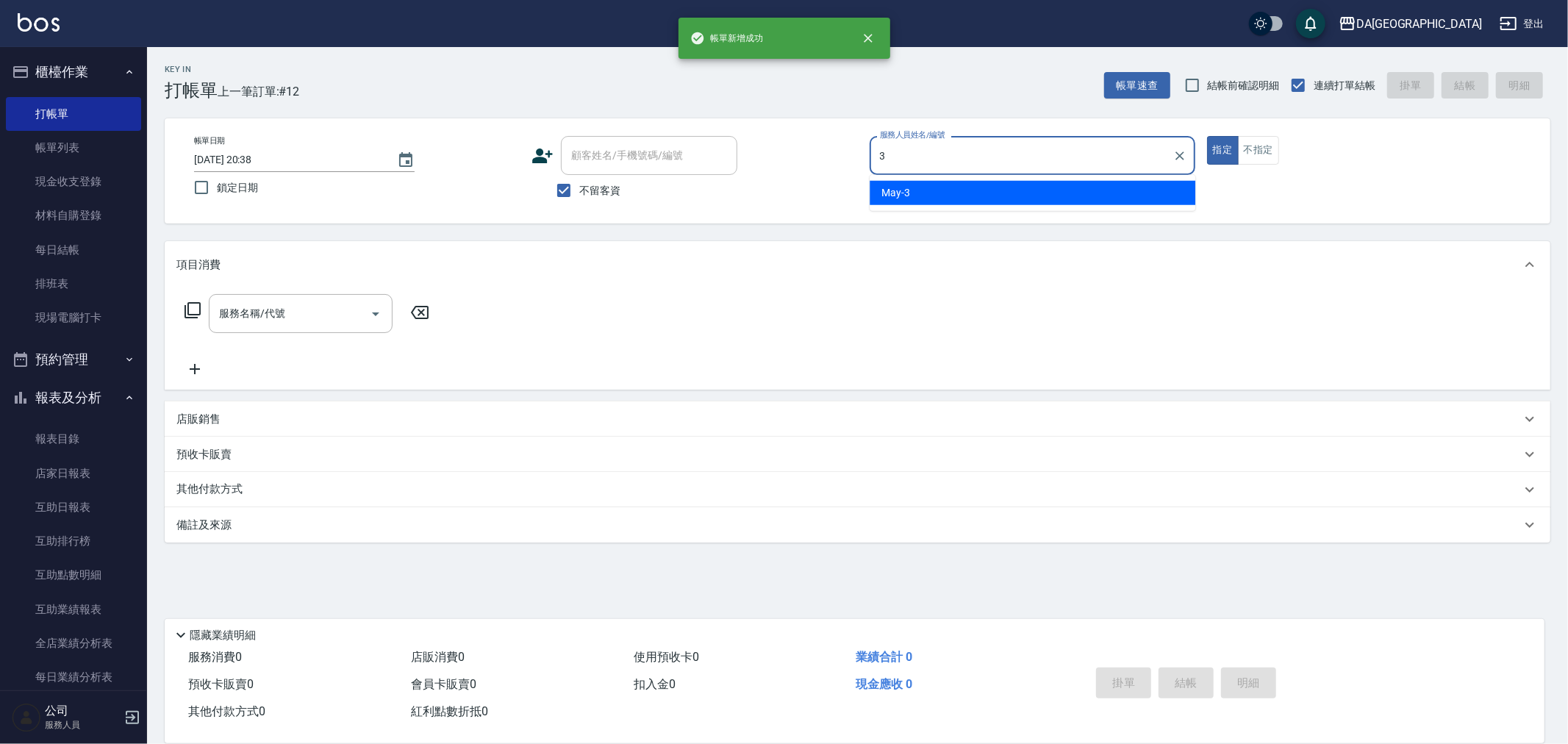
type input "May-3"
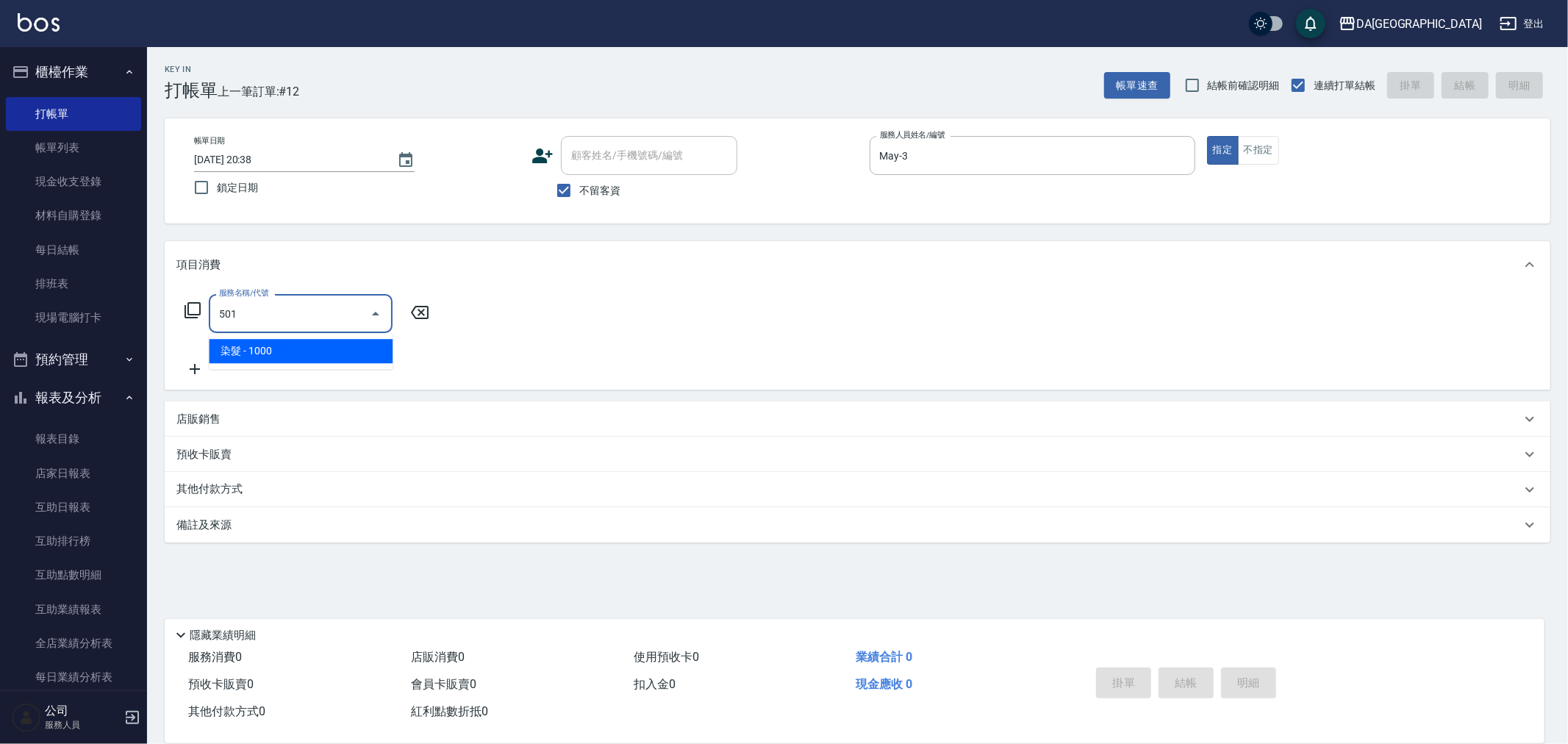
type input "染髮(501)"
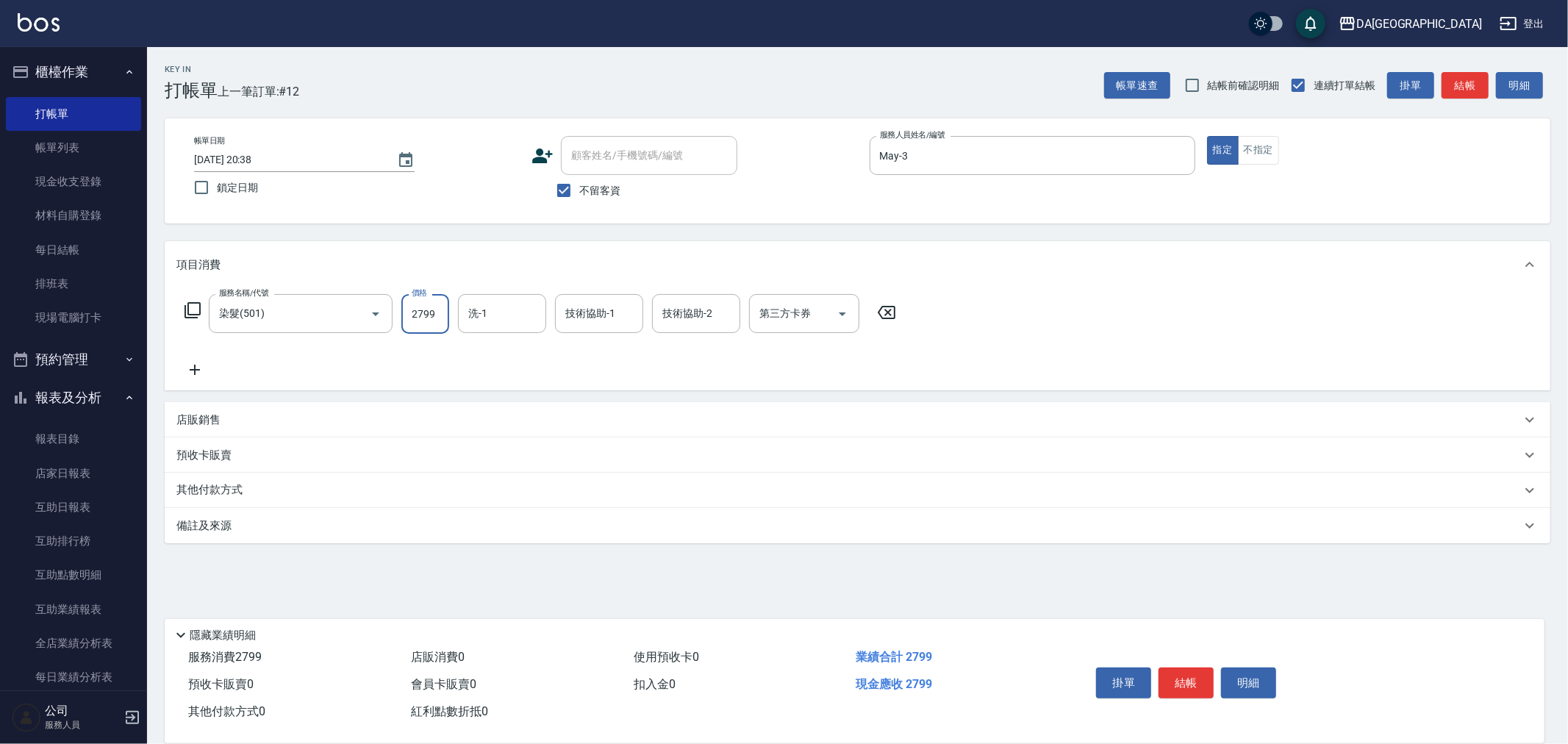
type input "2799"
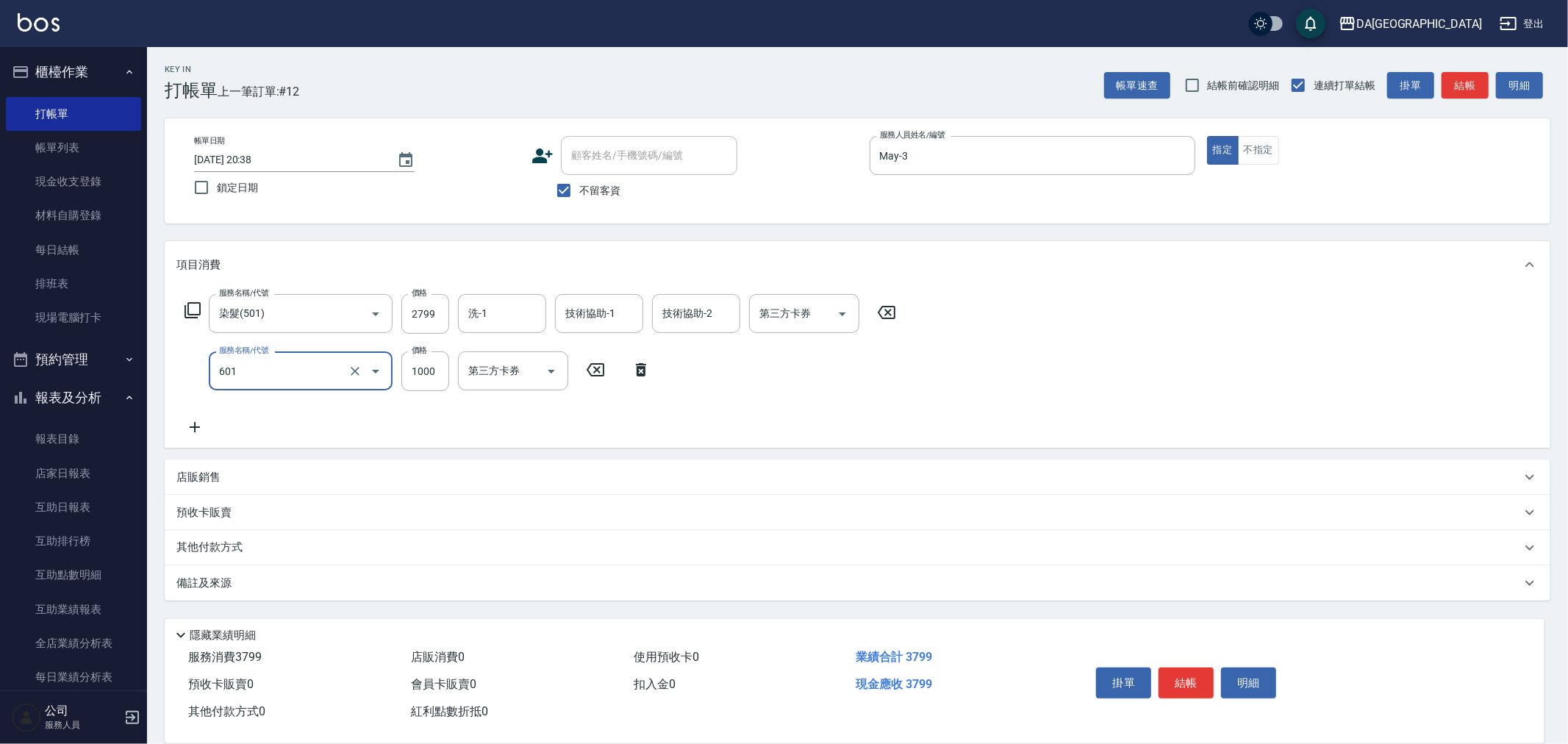
type input "自備護髮(1000上)(601)"
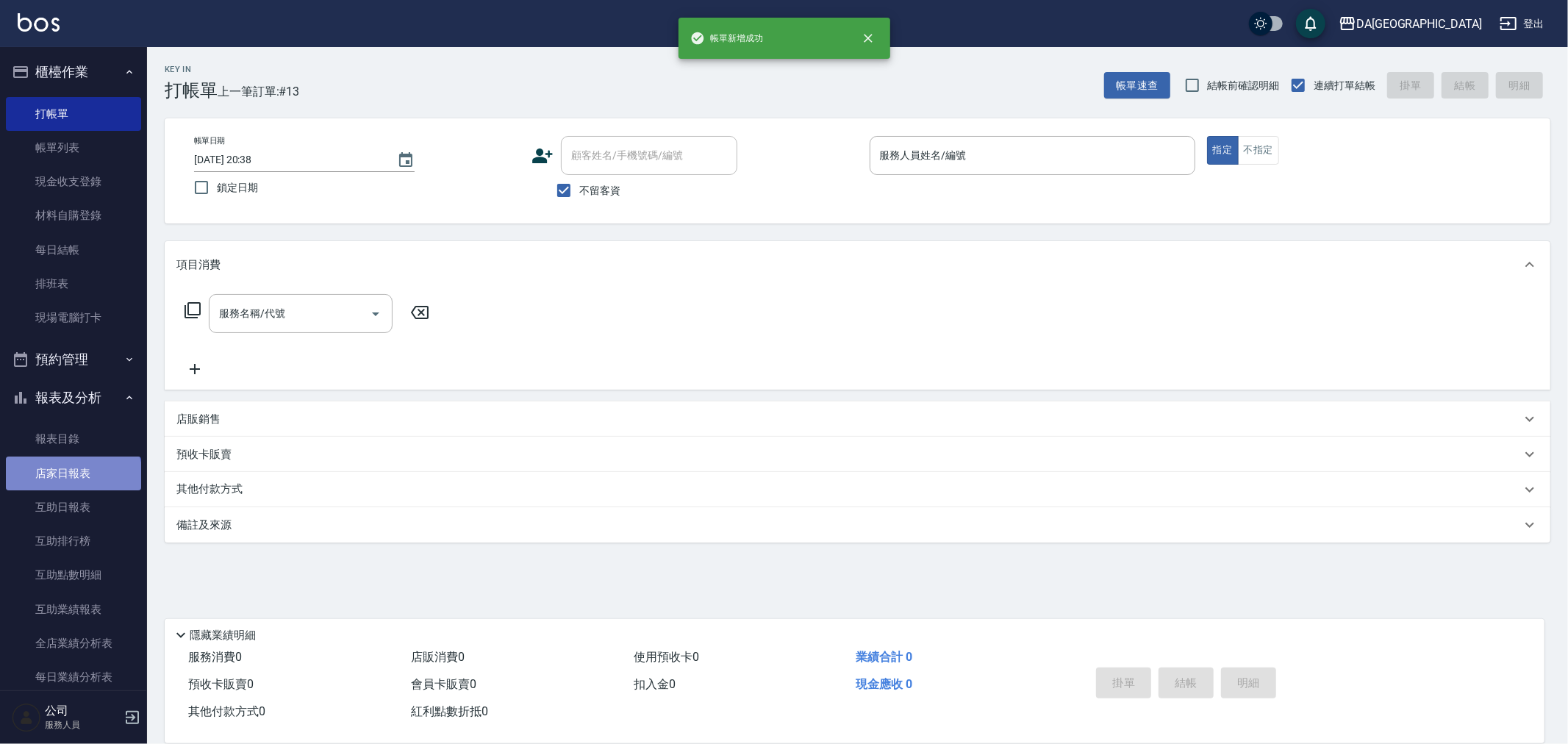
click at [72, 477] on link "店家日報表" at bounding box center [74, 473] width 136 height 34
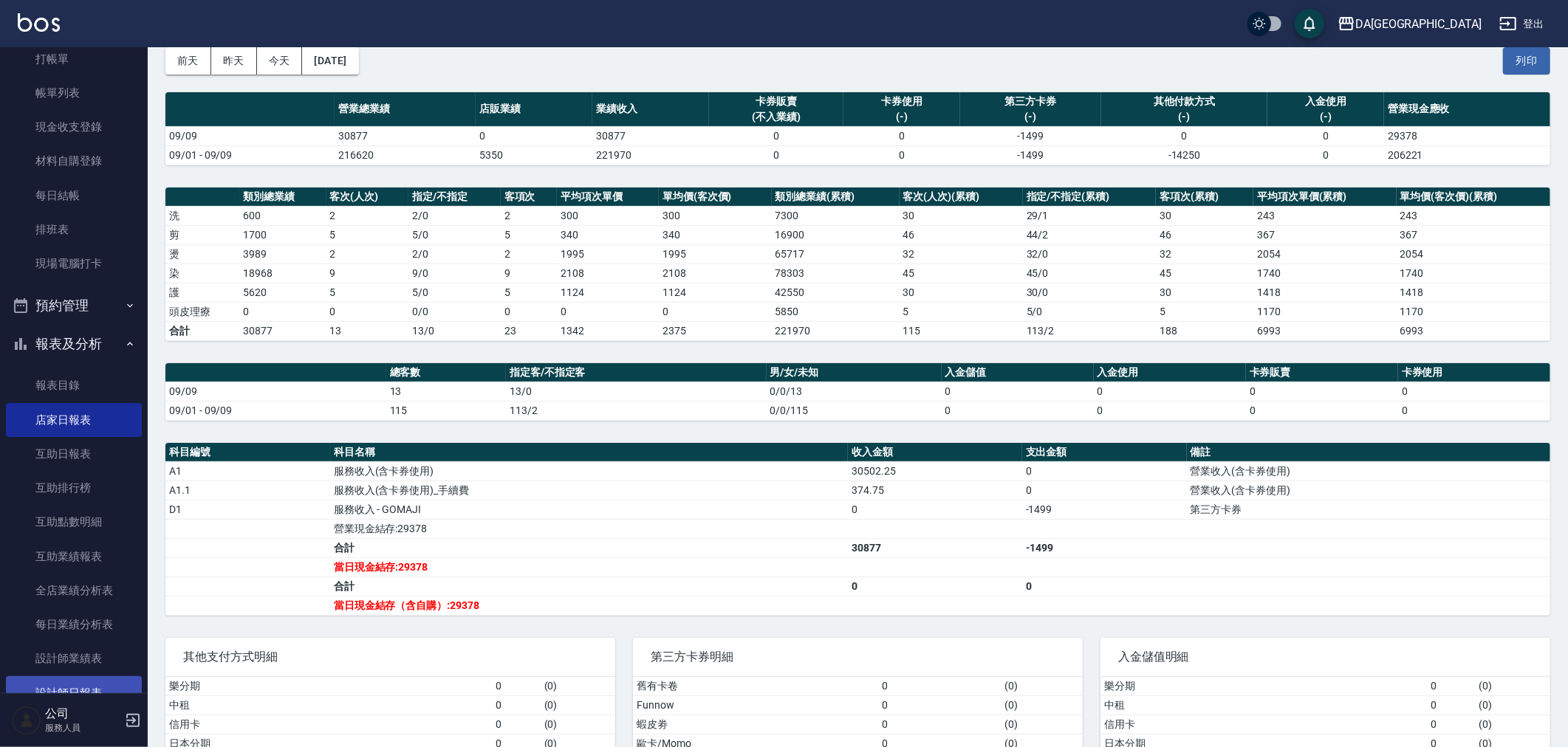
scroll to position [82, 0]
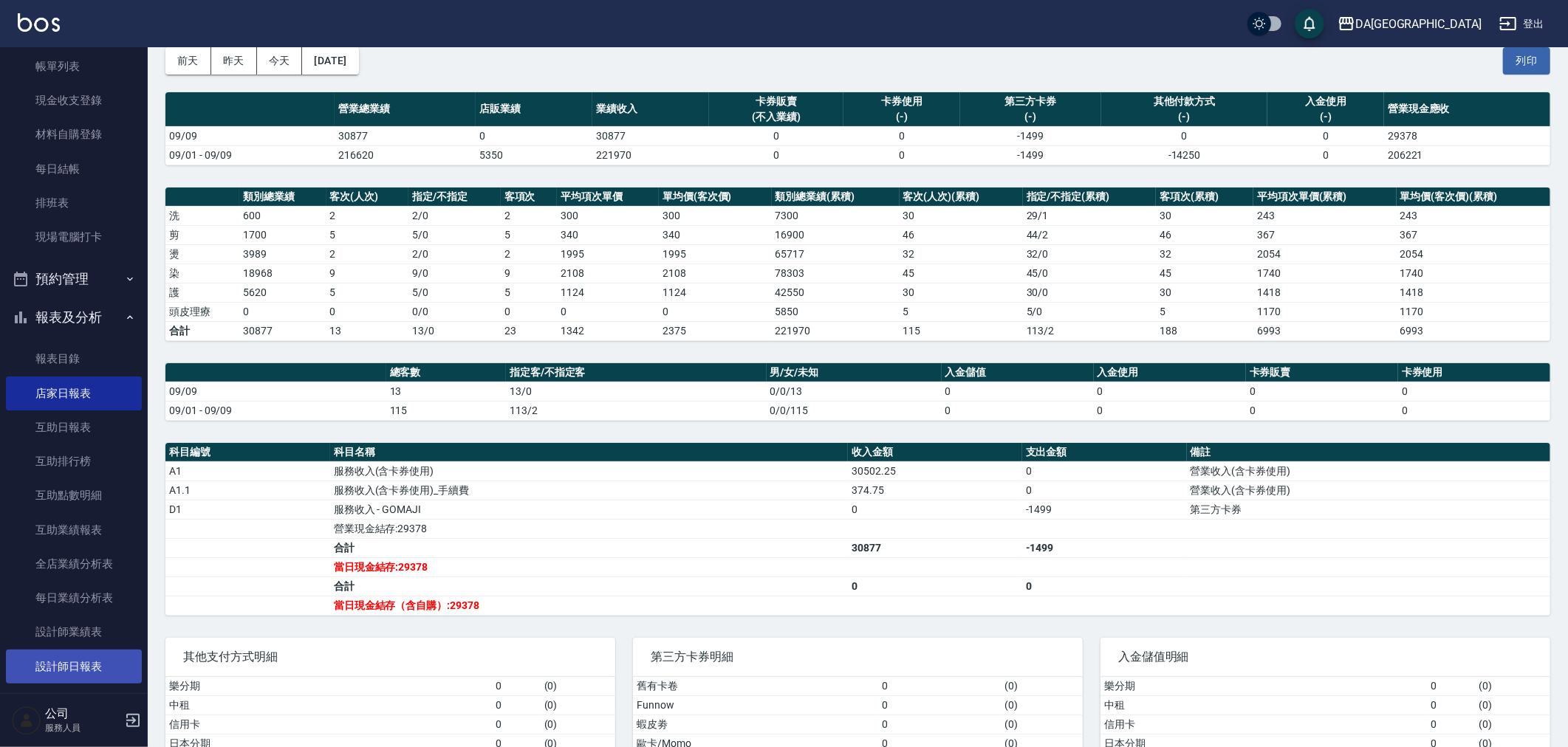
click at [78, 655] on link "設計師日報表" at bounding box center [74, 667] width 136 height 34
